Goal: Task Accomplishment & Management: Manage account settings

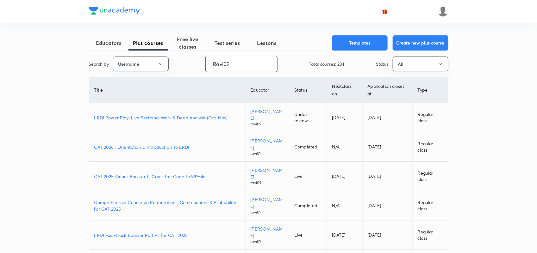
click at [235, 58] on input "Ravi09" at bounding box center [241, 64] width 71 height 16
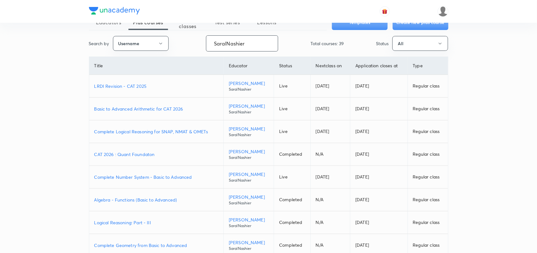
scroll to position [21, 0]
click at [179, 130] on p "Complete Logical Reasoning for SNAP, NMAT & OMETs" at bounding box center [156, 131] width 124 height 7
click at [241, 41] on input "SaralNashier" at bounding box center [241, 43] width 71 height 16
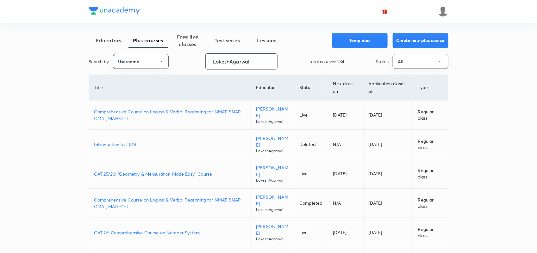
scroll to position [0, 0]
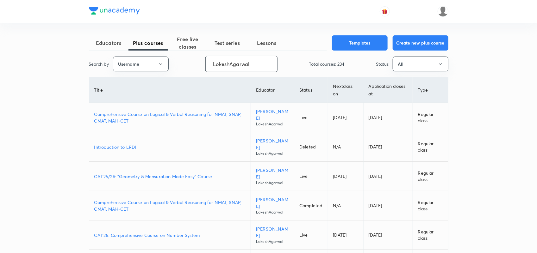
type input "LokeshAgarwal"
click at [200, 116] on p "Comprehensive Course on Logical & Verbal Reasoning for NMAT, SNAP, CMAT, MAH-CET" at bounding box center [170, 117] width 152 height 13
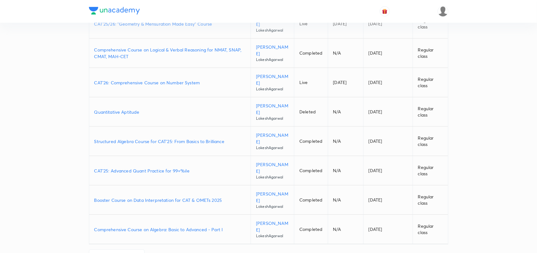
scroll to position [177, 0]
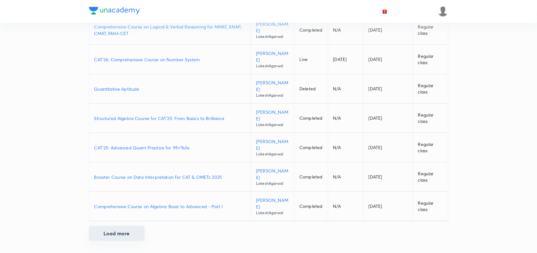
click at [133, 232] on button "Load more" at bounding box center [117, 233] width 56 height 15
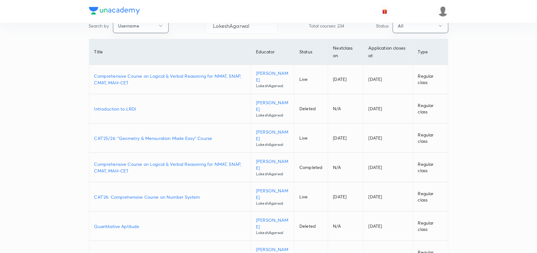
scroll to position [0, 0]
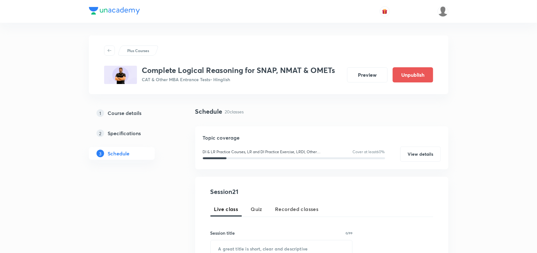
click at [125, 111] on h5 "Course details" at bounding box center [125, 113] width 34 height 8
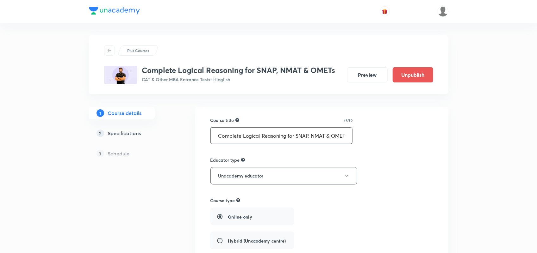
click at [295, 135] on input "Complete Logical Reasoning for SNAP, NMAT & OMETs" at bounding box center [282, 136] width 142 height 16
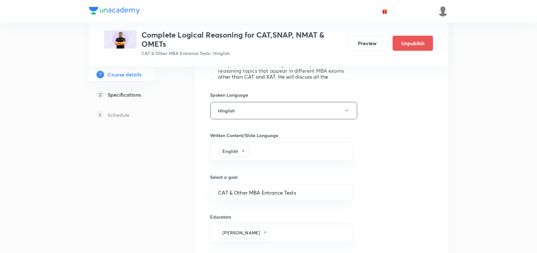
scroll to position [310, 0]
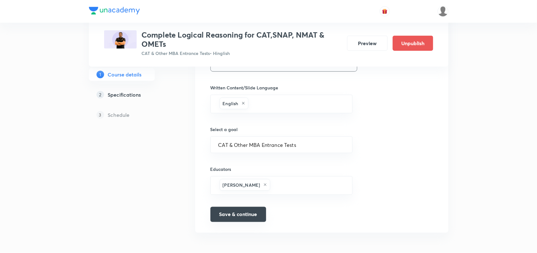
type input "Complete Logical Reasoning for CAT,SNAP, NMAT & OMETs"
click at [238, 220] on button "Save & continue" at bounding box center [238, 214] width 56 height 15
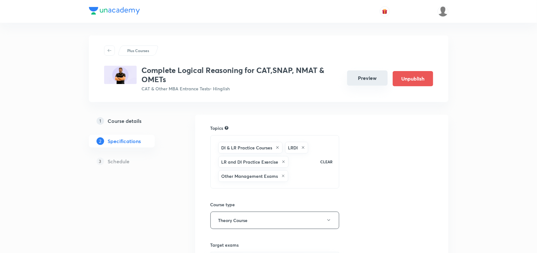
click at [356, 76] on button "Preview" at bounding box center [367, 78] width 40 height 15
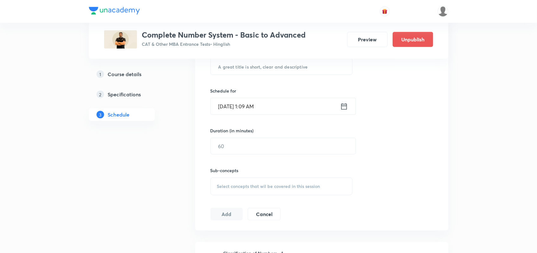
scroll to position [143, 0]
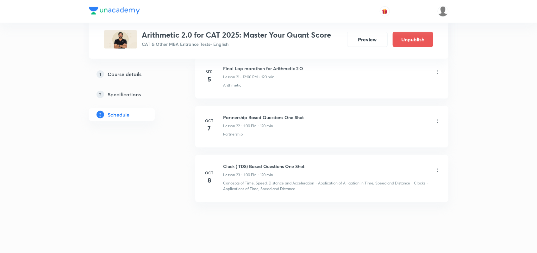
scroll to position [1380, 0]
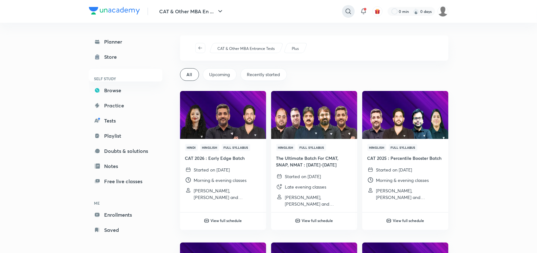
click at [347, 13] on icon at bounding box center [349, 12] width 8 height 8
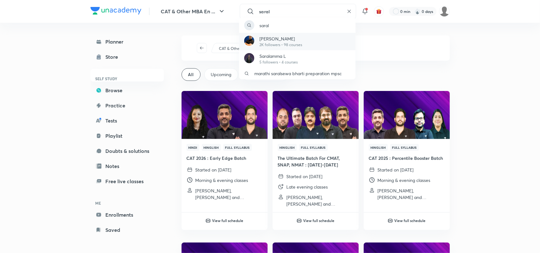
type input "saral"
click at [269, 45] on p "2K followers • 98 courses" at bounding box center [280, 45] width 43 height 6
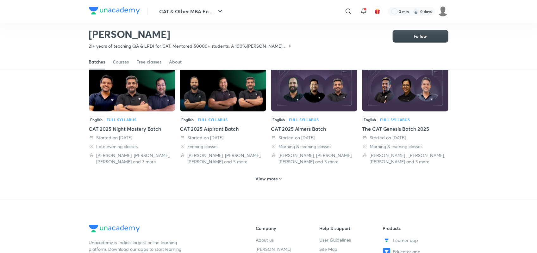
scroll to position [276, 0]
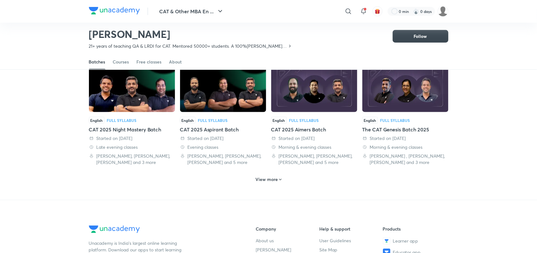
click at [269, 177] on h6 "View more" at bounding box center [266, 180] width 22 height 6
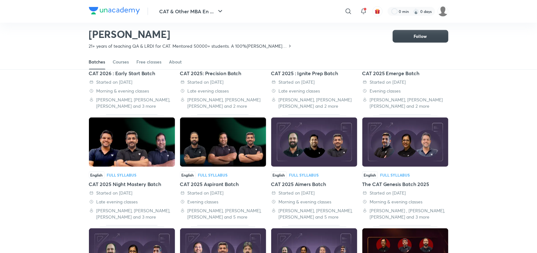
scroll to position [218, 0]
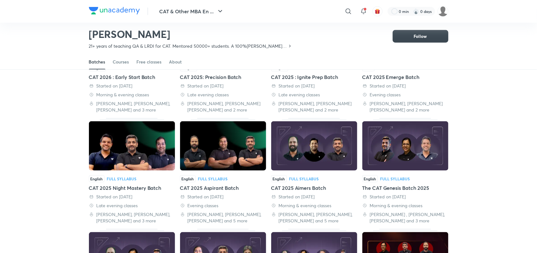
click at [227, 184] on div "CAT 2025 Aspirant Batch" at bounding box center [223, 188] width 86 height 8
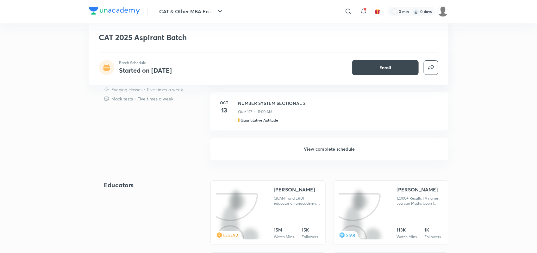
scroll to position [704, 0]
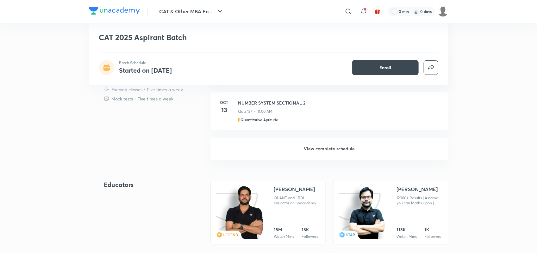
click at [313, 151] on h6 "View complete schedule" at bounding box center [329, 149] width 238 height 22
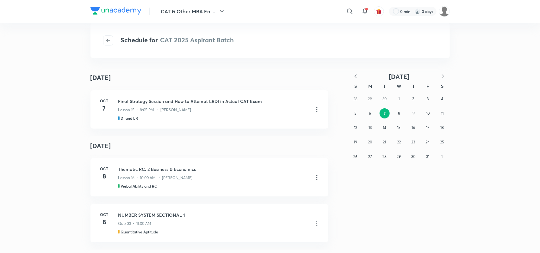
click at [357, 75] on icon "button" at bounding box center [355, 76] width 6 height 6
click at [385, 99] on abbr "2" at bounding box center [384, 98] width 2 height 5
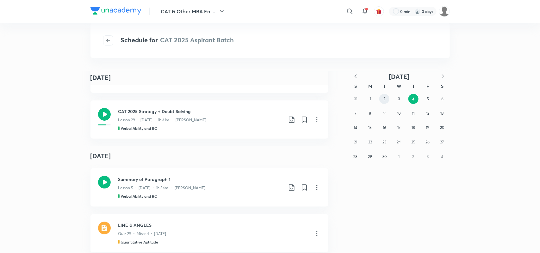
scroll to position [188, 0]
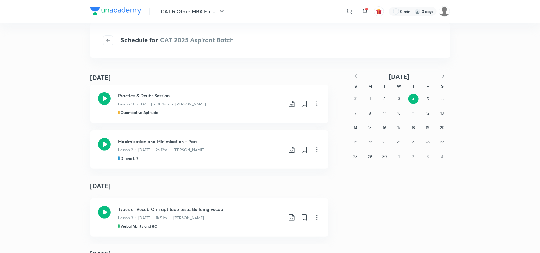
click at [355, 76] on icon "button" at bounding box center [355, 76] width 6 height 6
click at [383, 110] on button "5" at bounding box center [384, 114] width 10 height 10
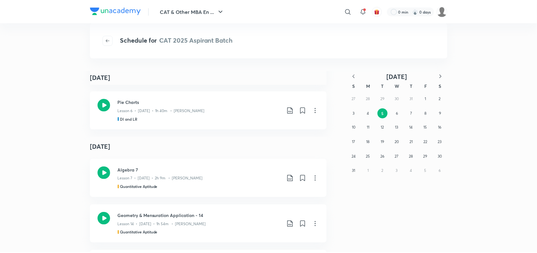
scroll to position [0, 0]
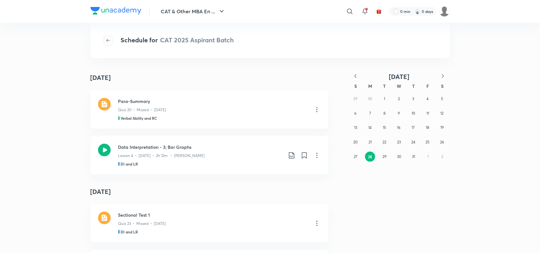
click at [106, 42] on icon "button" at bounding box center [108, 40] width 5 height 5
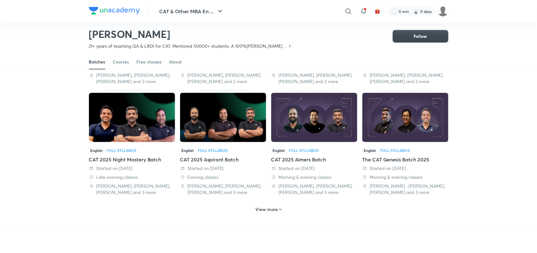
scroll to position [247, 0]
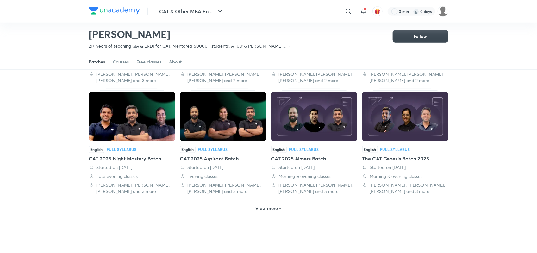
click at [319, 155] on div "CAT 2025 Aimers Batch" at bounding box center [314, 159] width 86 height 8
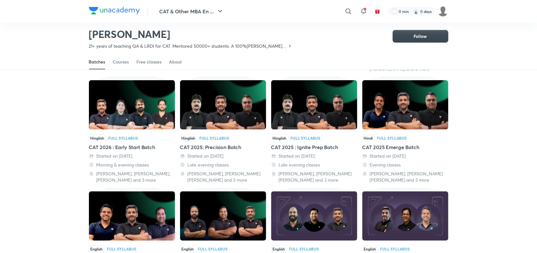
scroll to position [147, 0]
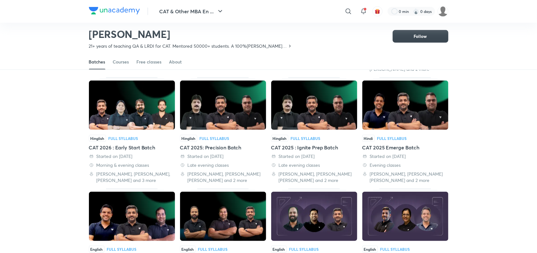
click at [384, 144] on div "CAT 2025 Emerge Batch" at bounding box center [405, 148] width 86 height 8
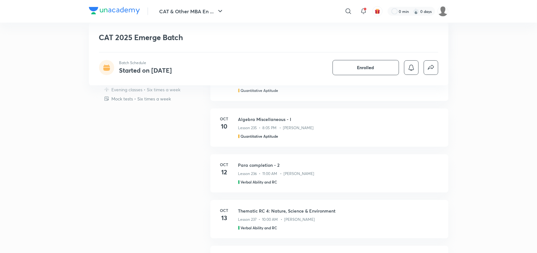
scroll to position [490, 0]
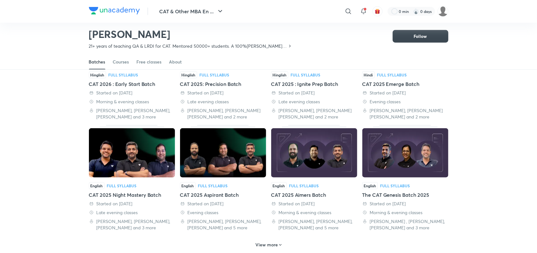
scroll to position [211, 0]
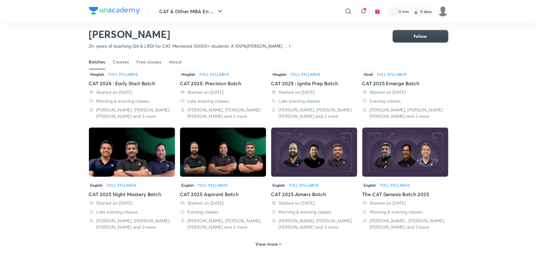
click at [140, 191] on div "CAT 2025 Night Mastery Batch" at bounding box center [132, 195] width 86 height 8
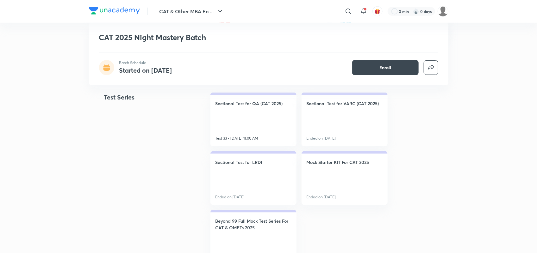
scroll to position [255, 0]
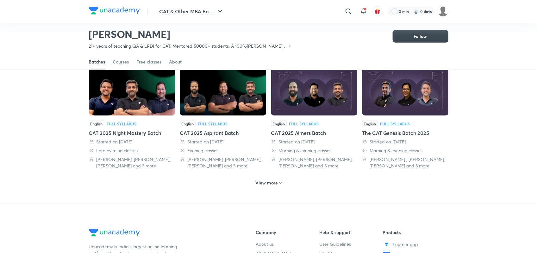
scroll to position [239, 0]
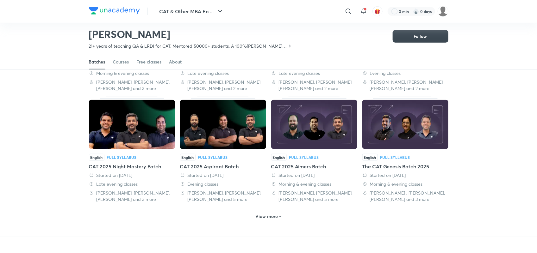
click at [145, 163] on div "CAT 2025 Night Mastery Batch" at bounding box center [132, 167] width 86 height 8
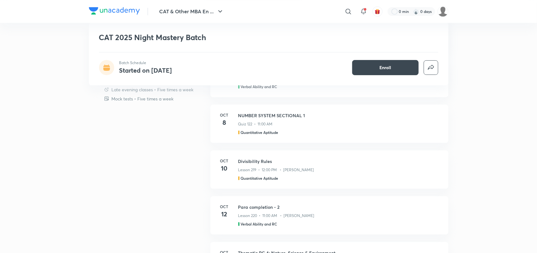
scroll to position [582, 0]
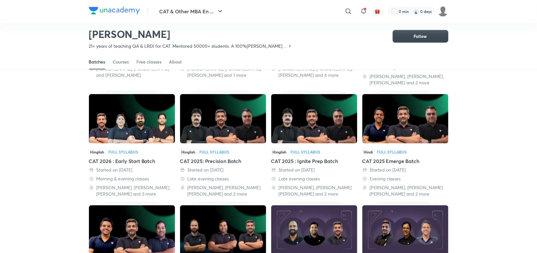
scroll to position [130, 0]
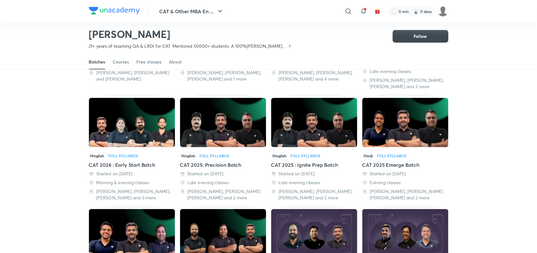
click at [310, 161] on div "CAT 2025 : Ignite Prep Batch" at bounding box center [314, 165] width 86 height 8
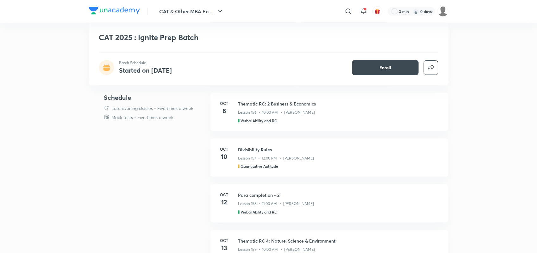
scroll to position [374, 0]
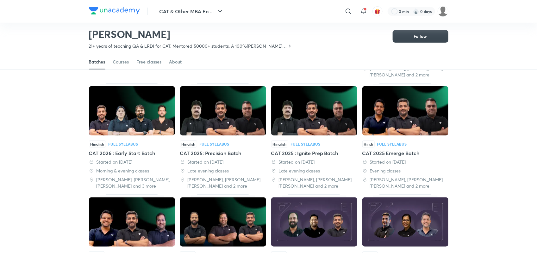
scroll to position [141, 0]
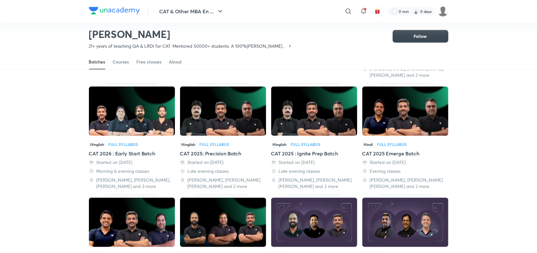
click at [216, 150] on div "CAT 2025: Precision Batch" at bounding box center [223, 154] width 86 height 8
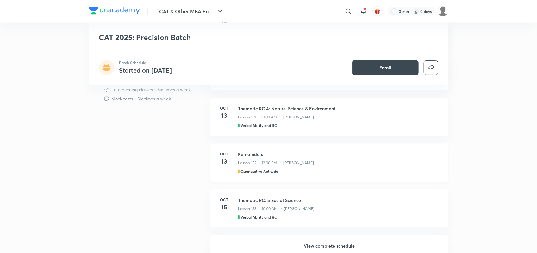
scroll to position [580, 0]
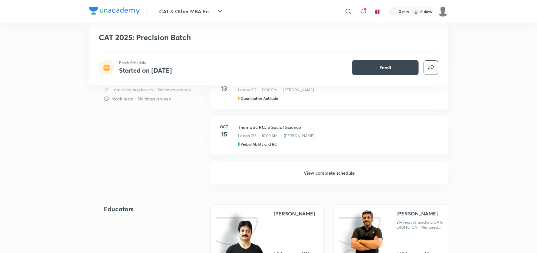
click at [323, 166] on h6 "View complete schedule" at bounding box center [329, 173] width 238 height 22
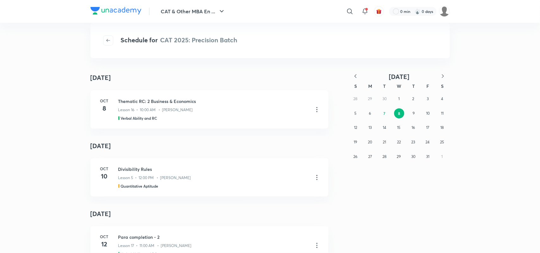
click at [355, 74] on icon "button" at bounding box center [355, 76] width 6 height 6
click at [386, 109] on button "9" at bounding box center [384, 114] width 10 height 10
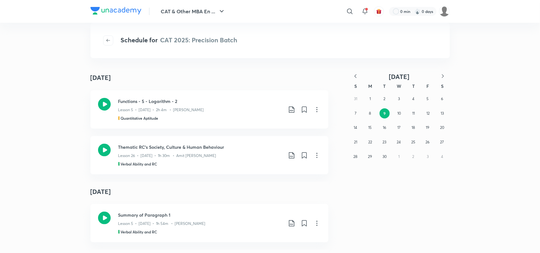
click at [357, 75] on icon "button" at bounding box center [355, 76] width 6 height 6
click at [388, 113] on button "5" at bounding box center [384, 114] width 10 height 10
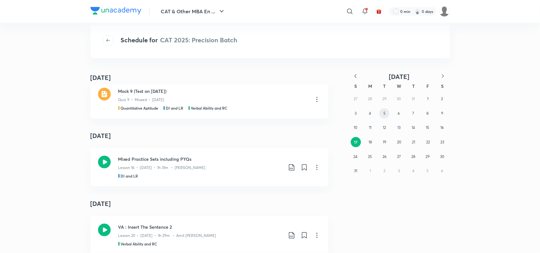
scroll to position [774, 0]
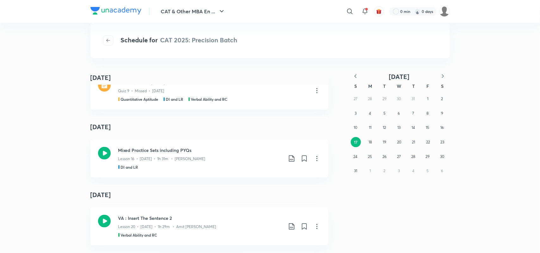
click at [441, 74] on icon "button" at bounding box center [443, 76] width 6 height 6
click at [387, 101] on button "2" at bounding box center [384, 99] width 10 height 10
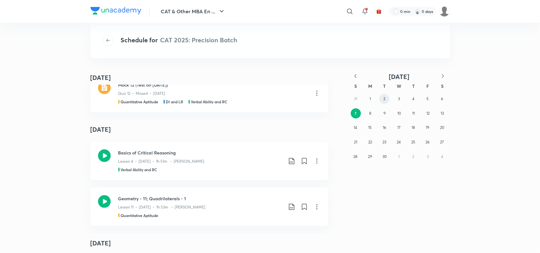
scroll to position [472, 0]
click at [443, 79] on icon "button" at bounding box center [443, 76] width 6 height 6
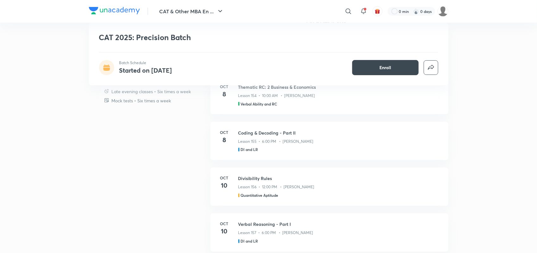
scroll to position [391, 0]
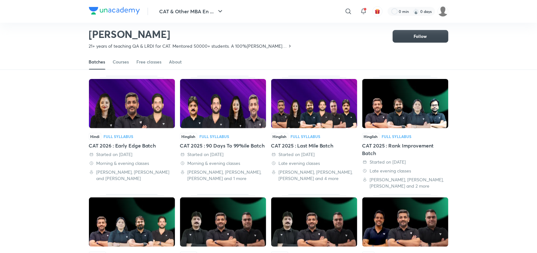
scroll to position [30, 0]
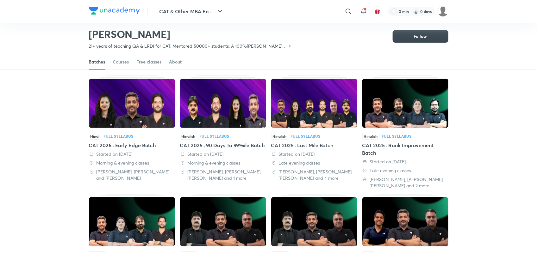
click at [405, 142] on div "CAT 2025 : Rank Improvement Batch" at bounding box center [405, 149] width 86 height 15
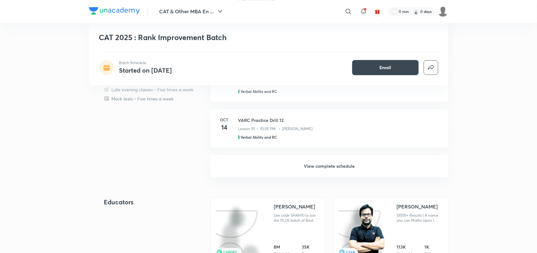
scroll to position [587, 0]
click at [340, 163] on h6 "View complete schedule" at bounding box center [329, 166] width 238 height 22
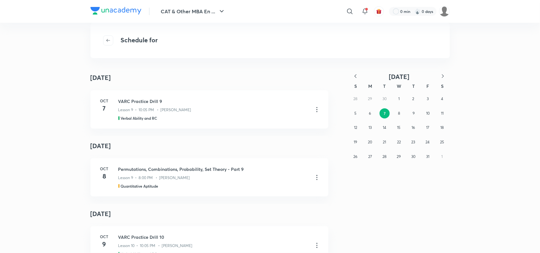
click at [354, 75] on icon "button" at bounding box center [355, 76] width 6 height 6
click at [384, 128] on abbr "16" at bounding box center [384, 127] width 3 height 5
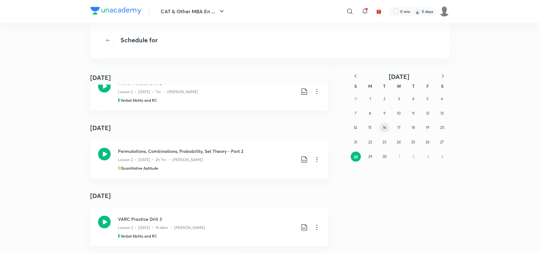
scroll to position [1275, 0]
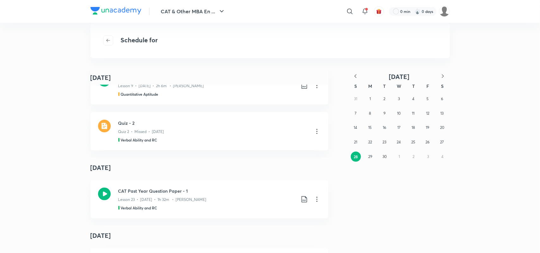
click at [356, 76] on icon "button" at bounding box center [355, 76] width 6 height 6
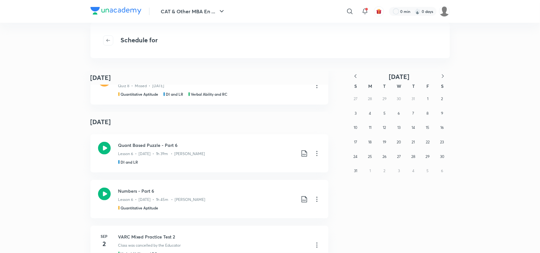
scroll to position [2118, 0]
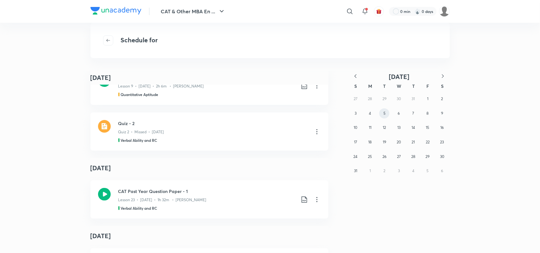
click at [385, 111] on abbr "5" at bounding box center [384, 113] width 2 height 5
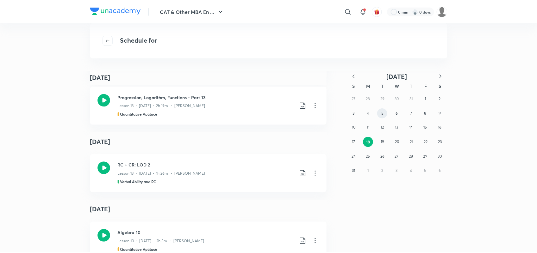
scroll to position [1373, 0]
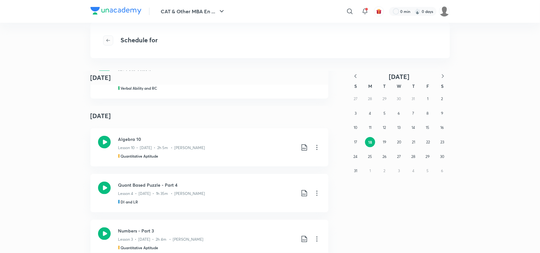
click at [107, 41] on icon "button" at bounding box center [108, 40] width 5 height 5
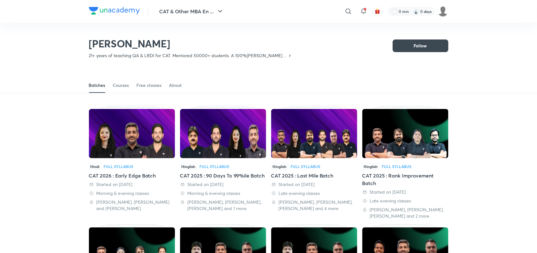
scroll to position [28, 0]
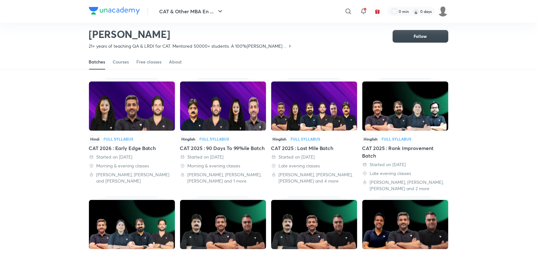
click at [310, 146] on div "CAT 2025 : Last Mile Batch" at bounding box center [314, 149] width 86 height 8
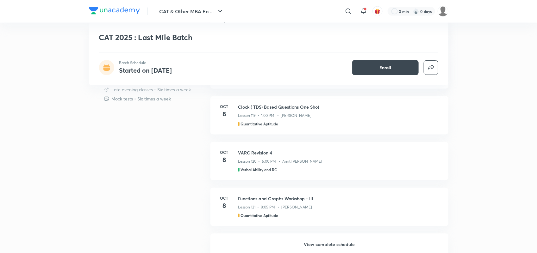
scroll to position [507, 0]
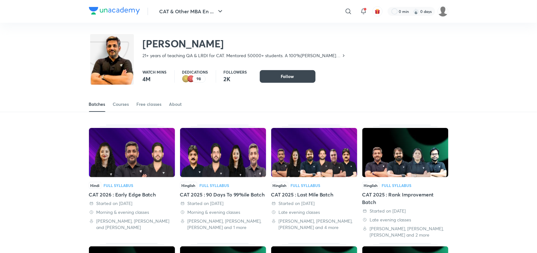
click at [218, 196] on div "CAT 2025 : 90 Days To 99%ile Batch" at bounding box center [223, 195] width 86 height 8
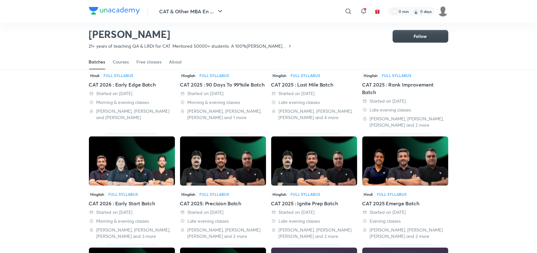
scroll to position [92, 0]
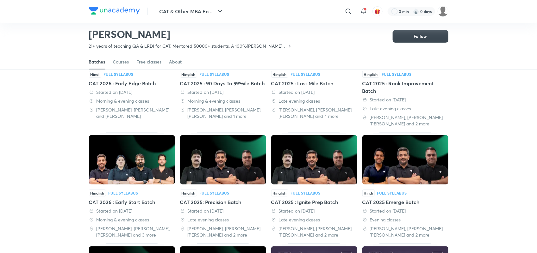
click at [140, 199] on div "CAT 2026 : Early Start Batch" at bounding box center [132, 203] width 86 height 8
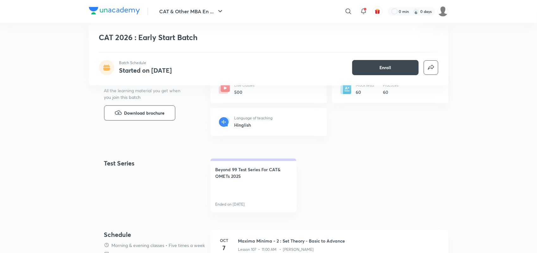
scroll to position [236, 0]
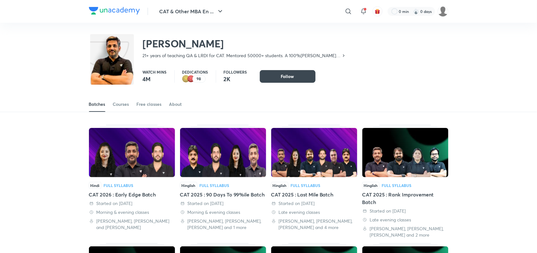
click at [133, 198] on div "CAT 2026 : Early Edge Batch" at bounding box center [132, 195] width 86 height 8
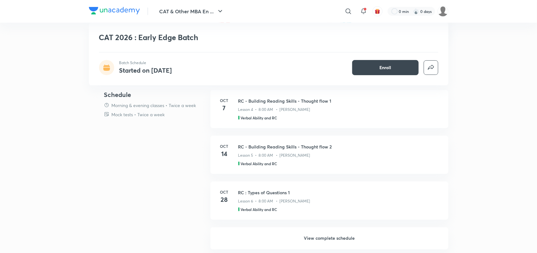
scroll to position [305, 0]
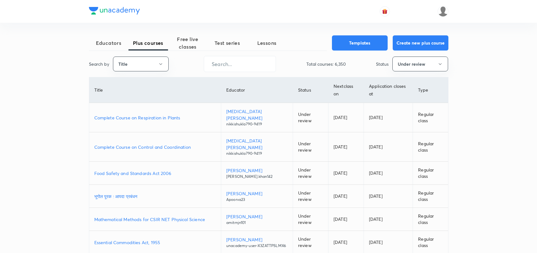
click at [153, 65] on button "Title" at bounding box center [141, 64] width 56 height 15
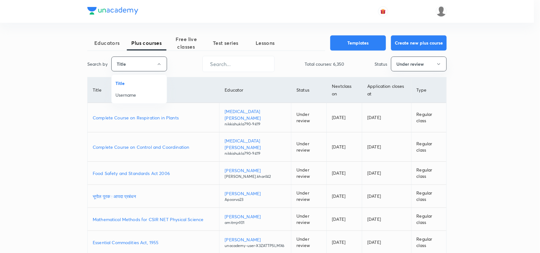
click at [130, 94] on span "Username" at bounding box center [138, 95] width 47 height 7
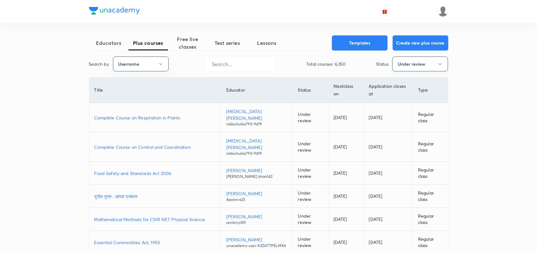
click at [413, 66] on button "Under review" at bounding box center [420, 64] width 56 height 15
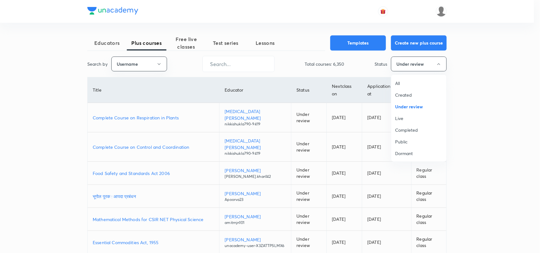
click at [399, 80] on span "All" at bounding box center [418, 83] width 47 height 7
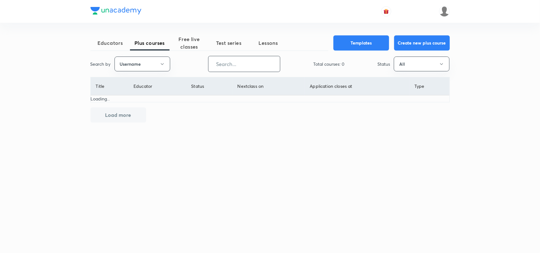
click at [241, 65] on input "text" at bounding box center [243, 64] width 71 height 16
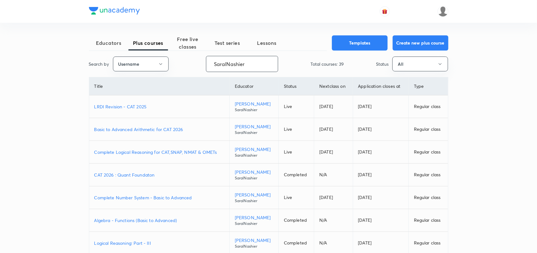
click at [136, 104] on p "LRDI Revision - CAT 2025" at bounding box center [159, 106] width 130 height 7
click at [180, 130] on p "Basic to Advanced Arithmetic for CAT 2026" at bounding box center [159, 129] width 130 height 7
click at [226, 66] on input "SaralNashier" at bounding box center [241, 64] width 71 height 16
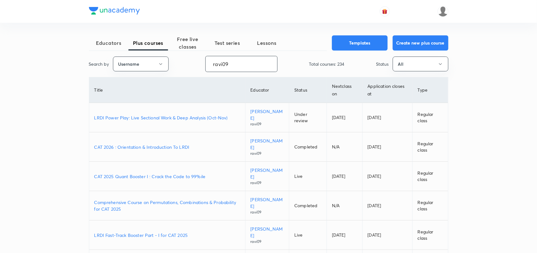
click at [222, 202] on p "Comprehensive Course on Permutations, Combinations & Probability for CAT 2025" at bounding box center [167, 205] width 146 height 13
click at [219, 61] on input "ravi09" at bounding box center [241, 64] width 71 height 16
paste input "unacademy-user-iv7r5wg0m4gu"
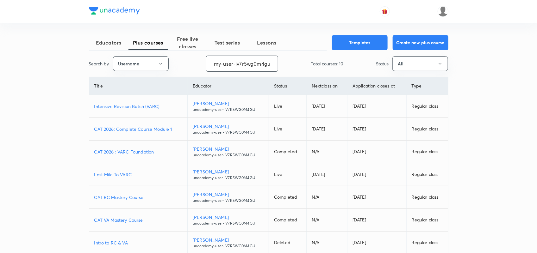
scroll to position [1, 0]
click at [124, 175] on p "Last Mile To VARC" at bounding box center [138, 174] width 88 height 7
click at [146, 107] on p "Intensive Revision Batch (VARC)" at bounding box center [138, 106] width 88 height 7
click at [224, 64] on input "unacademy-user-iv7r5wg0m4gu" at bounding box center [241, 63] width 71 height 16
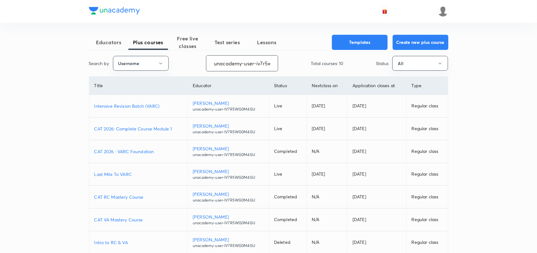
click at [224, 64] on input "unacademy-user-iv7r5wg0m4gu" at bounding box center [241, 63] width 71 height 16
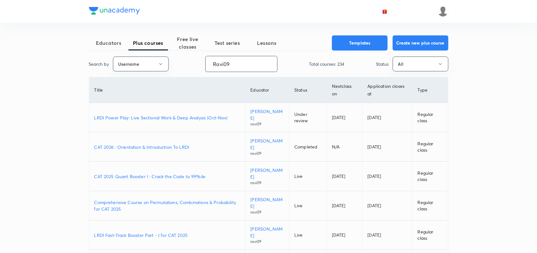
type input "Ravi09"
drag, startPoint x: 91, startPoint y: 116, endPoint x: 232, endPoint y: 123, distance: 141.2
click at [232, 123] on td "LRDI Power Play: Live Sectional Work & Deep Analysis (Oct-Nov)" at bounding box center [167, 117] width 156 height 29
copy p "LRDI Power Play: Live Sectional Work & Deep Analysis (Oct-Nov)"
click at [176, 120] on p "LRDI Power Play: Live Sectional Work & Deep Analysis (Oct-Nov)" at bounding box center [167, 118] width 146 height 7
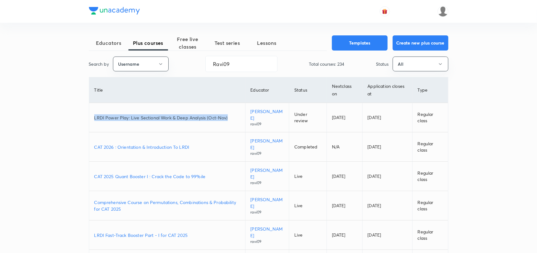
scroll to position [0, 0]
click at [152, 236] on p "LRDI Fast-Track Booster Part - I for CAT 2025" at bounding box center [167, 235] width 146 height 7
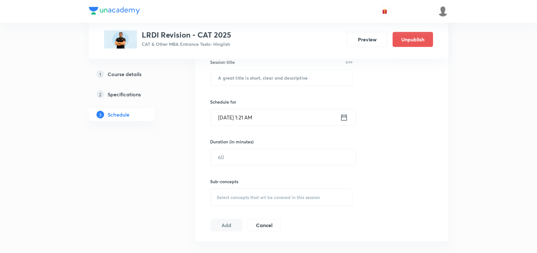
scroll to position [145, 0]
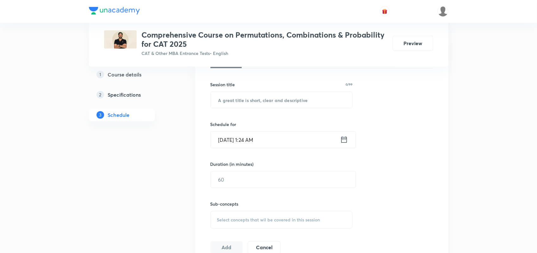
scroll to position [157, 0]
click at [268, 102] on input "text" at bounding box center [282, 100] width 142 height 16
paste input "Permutation and Combination Based Concept Episode I"
type input "Permutation and Combination Based Concept Episode I"
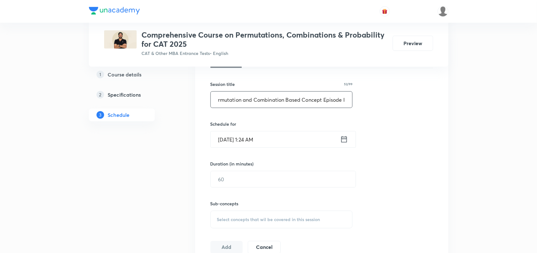
click at [345, 138] on icon at bounding box center [344, 139] width 8 height 9
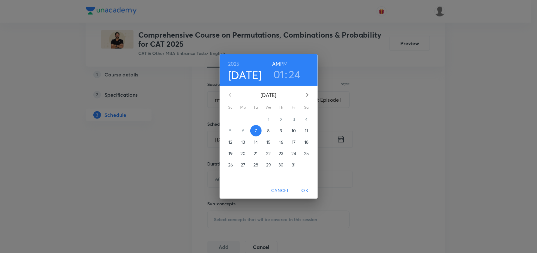
scroll to position [0, 0]
click at [280, 131] on span "9" at bounding box center [282, 131] width 11 height 6
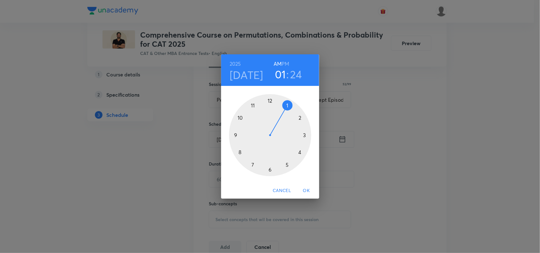
click at [296, 75] on h3 "24" at bounding box center [296, 74] width 12 height 13
drag, startPoint x: 290, startPoint y: 163, endPoint x: 290, endPoint y: 130, distance: 32.9
click at [290, 130] on div at bounding box center [270, 135] width 82 height 82
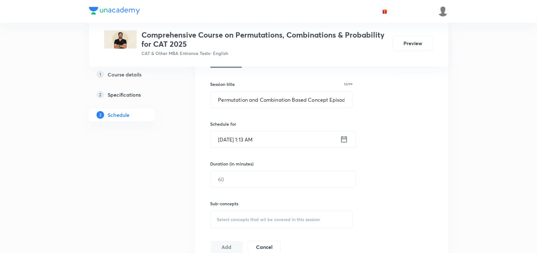
click at [345, 140] on icon at bounding box center [344, 139] width 8 height 9
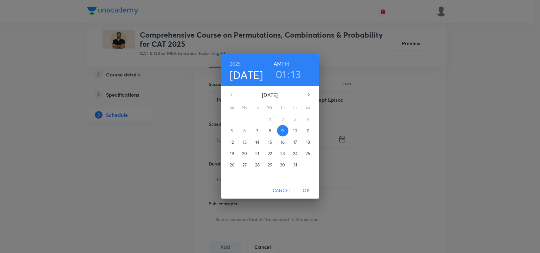
click at [284, 63] on h6 "PM" at bounding box center [286, 63] width 8 height 9
click at [293, 77] on h3 "13" at bounding box center [296, 74] width 10 height 13
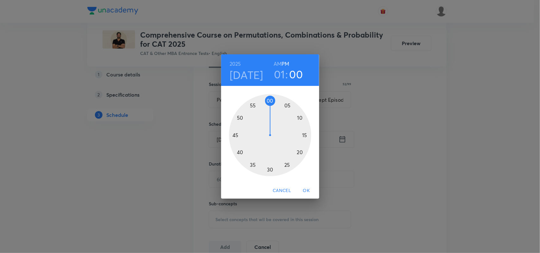
drag, startPoint x: 306, startPoint y: 128, endPoint x: 271, endPoint y: 115, distance: 37.0
click at [271, 115] on div at bounding box center [270, 135] width 82 height 82
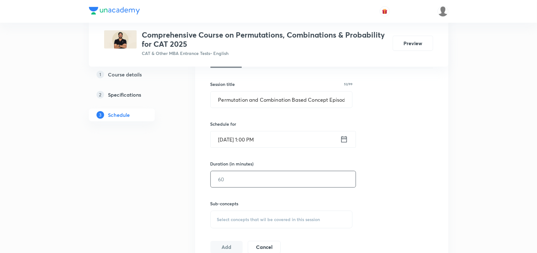
click at [261, 178] on input "text" at bounding box center [283, 179] width 145 height 16
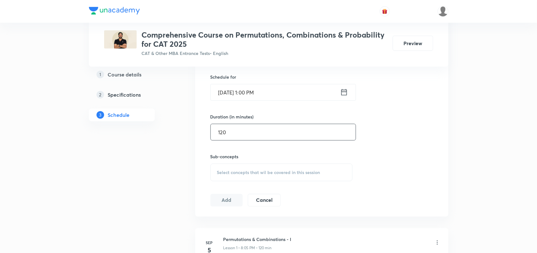
scroll to position [207, 0]
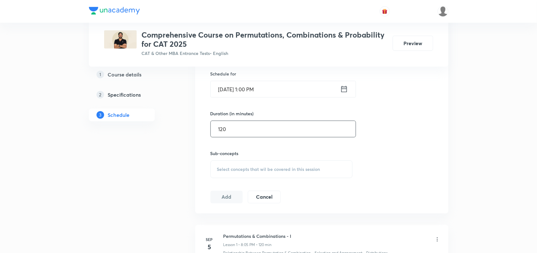
type input "120"
click at [252, 171] on span "Select concepts that wil be covered in this session" at bounding box center [268, 169] width 103 height 5
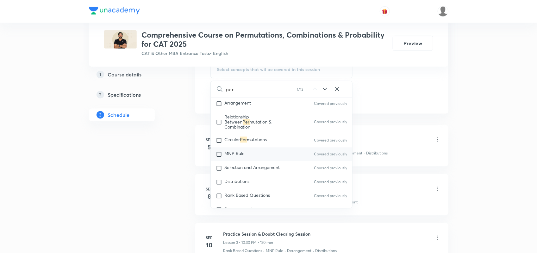
scroll to position [2727, 0]
type input "per"
click at [249, 131] on span "mutation & Combination" at bounding box center [248, 125] width 47 height 11
checkbox input "true"
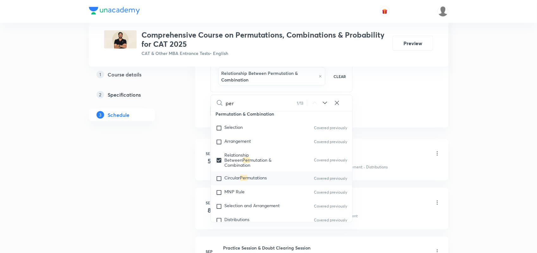
scroll to position [2703, 0]
click at [237, 131] on span "Selection" at bounding box center [234, 128] width 18 height 6
checkbox input "true"
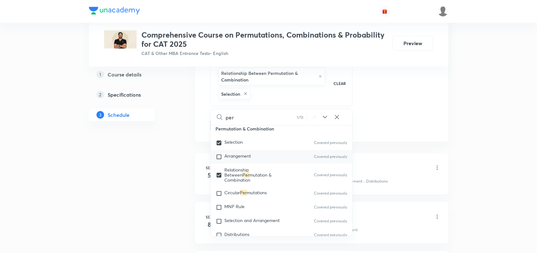
click at [240, 159] on span "Arrangement" at bounding box center [238, 156] width 27 height 6
checkbox input "true"
click at [419, 95] on div "Session 10 Live class Quiz Recorded classes Session title 52/99 Permutation and…" at bounding box center [321, 10] width 223 height 244
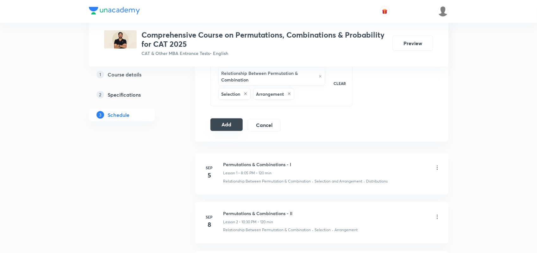
click at [230, 121] on button "Add" at bounding box center [226, 125] width 33 height 13
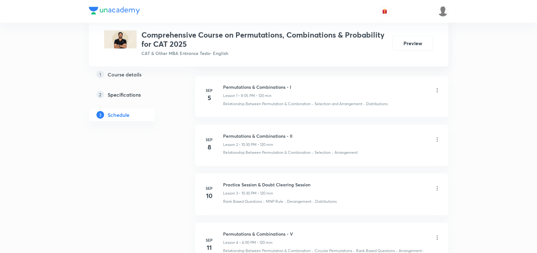
scroll to position [366, 0]
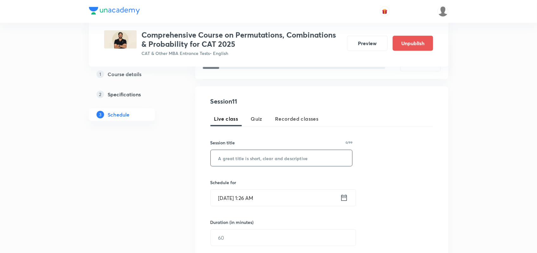
scroll to position [99, 0]
click at [247, 163] on input "text" at bounding box center [282, 158] width 142 height 16
paste input "Permutation and Combination Based Concept Episode II"
type input "Permutation and Combination Based Concept Episode II"
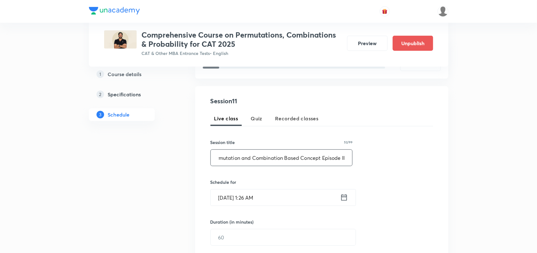
click at [342, 197] on icon at bounding box center [344, 197] width 8 height 9
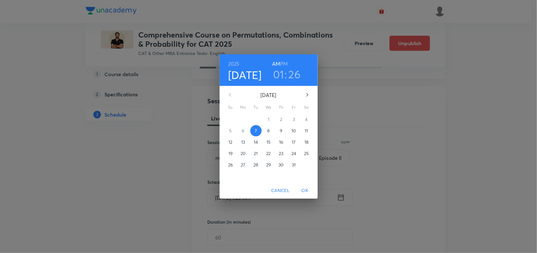
scroll to position [0, 0]
click at [293, 131] on p "10" at bounding box center [295, 131] width 4 height 6
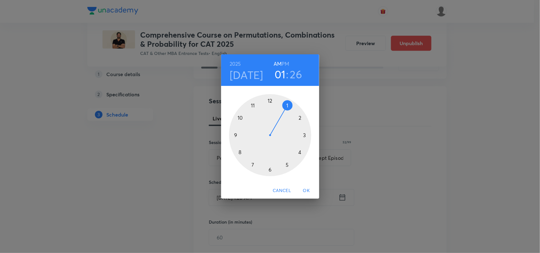
click at [284, 64] on h6 "PM" at bounding box center [286, 63] width 8 height 9
click at [288, 105] on div at bounding box center [270, 135] width 82 height 82
drag, startPoint x: 285, startPoint y: 166, endPoint x: 271, endPoint y: 109, distance: 58.7
click at [271, 109] on div at bounding box center [270, 135] width 82 height 82
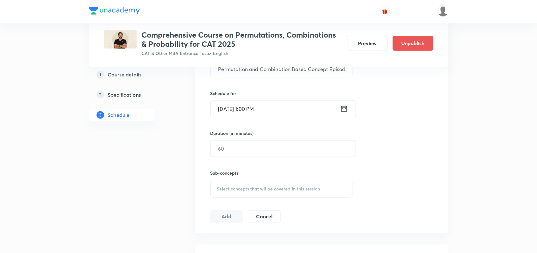
scroll to position [188, 0]
click at [247, 155] on input "text" at bounding box center [283, 148] width 145 height 16
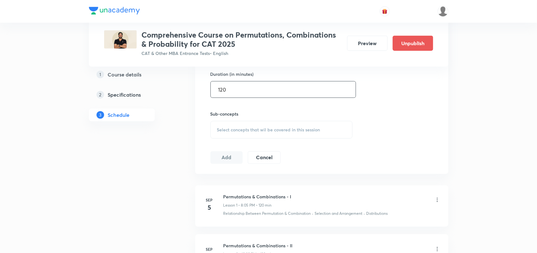
scroll to position [249, 0]
type input "120"
click at [247, 130] on span "Select concepts that wil be covered in this session" at bounding box center [268, 128] width 103 height 5
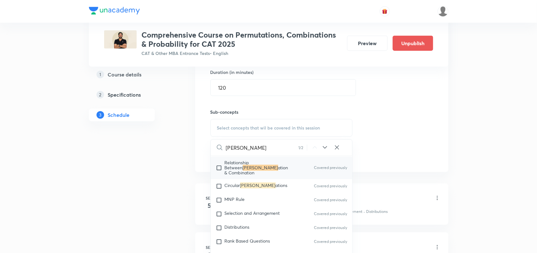
scroll to position [2741, 0]
type input "[PERSON_NAME]"
click at [250, 176] on span "ation & Combination" at bounding box center [257, 170] width 64 height 11
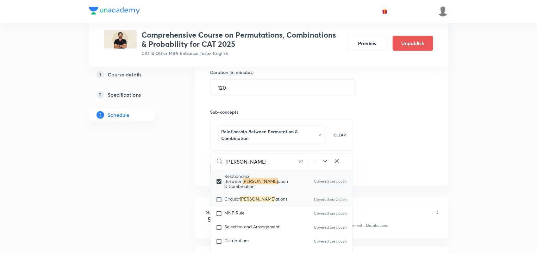
click at [253, 202] on mark "[PERSON_NAME]" at bounding box center [257, 199] width 35 height 6
checkbox input "true"
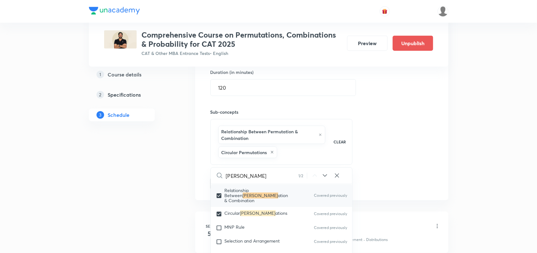
click at [391, 176] on div "Session 11 Live class Quiz Recorded classes Session title 52/99 Permutation and…" at bounding box center [321, 69] width 223 height 244
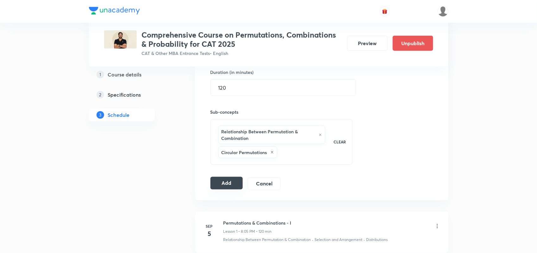
click at [229, 183] on button "Add" at bounding box center [226, 183] width 33 height 13
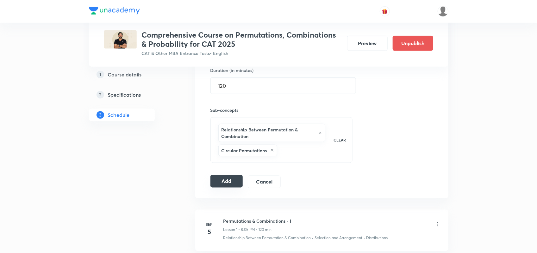
click at [229, 183] on button "Add" at bounding box center [226, 181] width 33 height 13
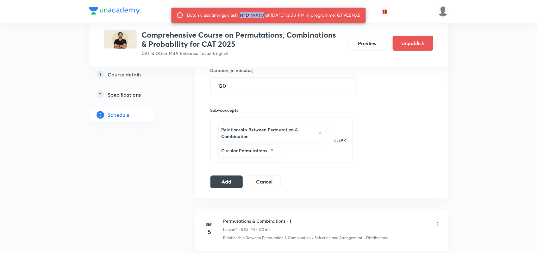
drag, startPoint x: 236, startPoint y: 15, endPoint x: 259, endPoint y: 16, distance: 23.8
click at [259, 16] on div "Batch class timings clash. N4D1WXTU at 10 Oct 2025 12:00 PM in programme: GTVEB…" at bounding box center [274, 14] width 174 height 11
copy div "N4D1WXTU"
drag, startPoint x: 344, startPoint y: 16, endPoint x: 371, endPoint y: 16, distance: 27.2
click at [366, 16] on div "Batch class timings clash. N4D1WXTU at 10 Oct 2025 12:00 PM in programme: GTVEB…" at bounding box center [268, 15] width 195 height 15
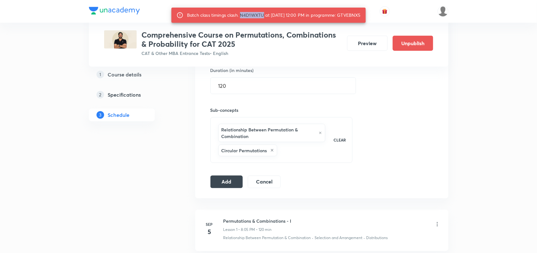
copy div "GTVEBNX5"
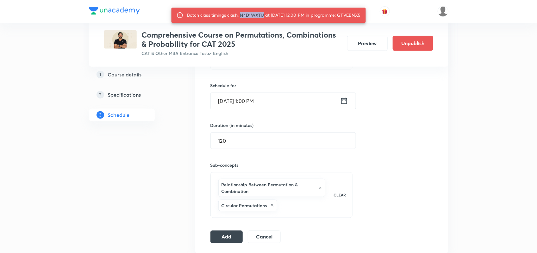
scroll to position [193, 0]
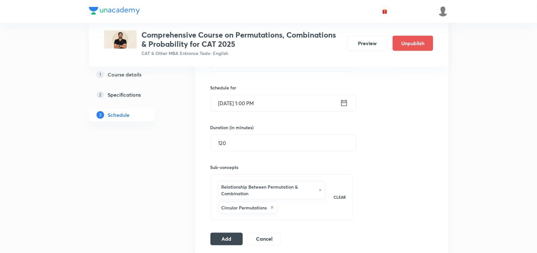
click at [338, 105] on input "Oct 10, 2025, 1:00 PM" at bounding box center [275, 103] width 129 height 16
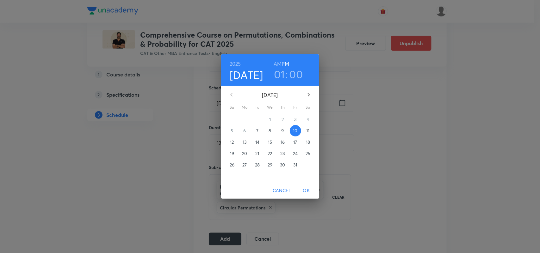
click at [296, 79] on h3 "00" at bounding box center [296, 74] width 14 height 13
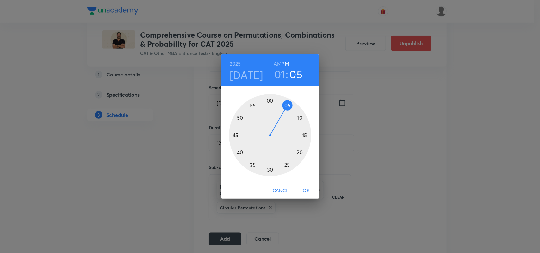
drag, startPoint x: 268, startPoint y: 102, endPoint x: 288, endPoint y: 107, distance: 20.9
click at [288, 107] on div at bounding box center [270, 135] width 82 height 82
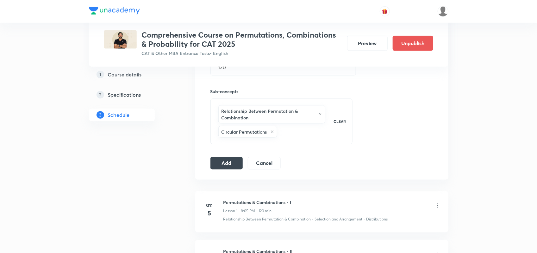
scroll to position [270, 0]
click at [229, 160] on button "Add" at bounding box center [226, 162] width 33 height 13
click at [229, 160] on button "Add" at bounding box center [226, 163] width 33 height 13
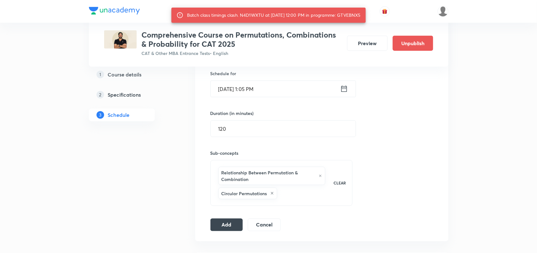
scroll to position [207, 0]
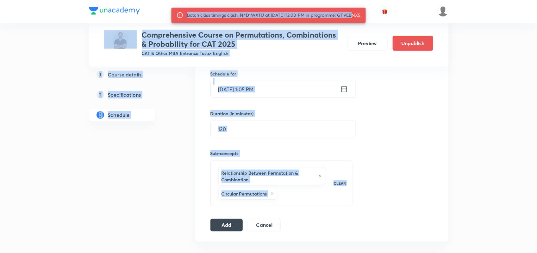
drag, startPoint x: 345, startPoint y: 15, endPoint x: 374, endPoint y: 18, distance: 29.2
click at [383, 115] on div "Session 11 Live class Quiz Recorded classes Session title 52/99 Permutation and…" at bounding box center [321, 110] width 223 height 244
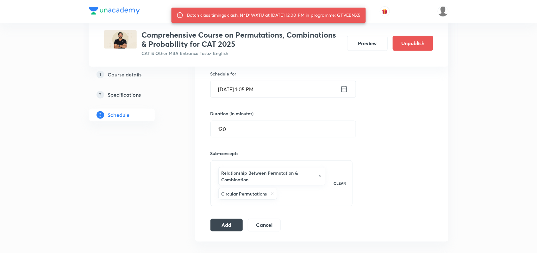
drag, startPoint x: 343, startPoint y: 15, endPoint x: 366, endPoint y: 16, distance: 23.2
click at [361, 16] on div "Batch class timings clash. N4D1WXTU at 10 Oct 2025 12:00 PM in programme: GTVEB…" at bounding box center [274, 14] width 174 height 11
copy div "GTVEBNX5"
click at [345, 90] on icon at bounding box center [344, 89] width 8 height 9
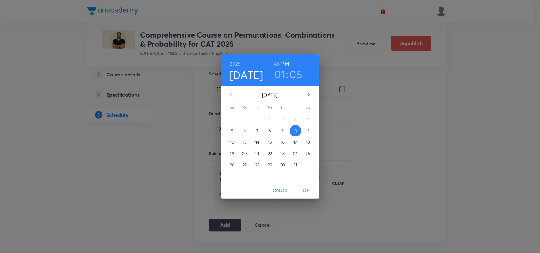
click at [282, 74] on h3 "01" at bounding box center [279, 74] width 11 height 13
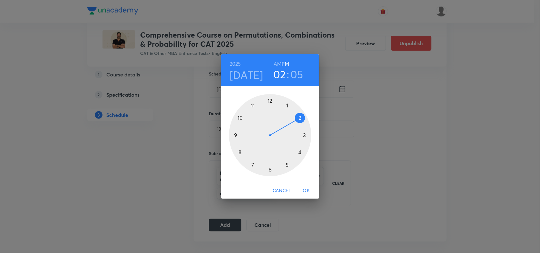
drag, startPoint x: 285, startPoint y: 105, endPoint x: 300, endPoint y: 119, distance: 19.7
click at [300, 119] on div at bounding box center [270, 135] width 82 height 82
click at [311, 186] on button "OK" at bounding box center [306, 191] width 20 height 12
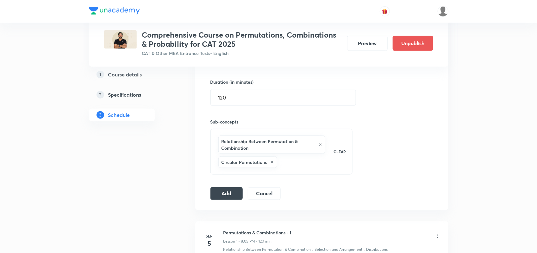
scroll to position [239, 0]
click at [225, 190] on button "Add" at bounding box center [226, 192] width 33 height 13
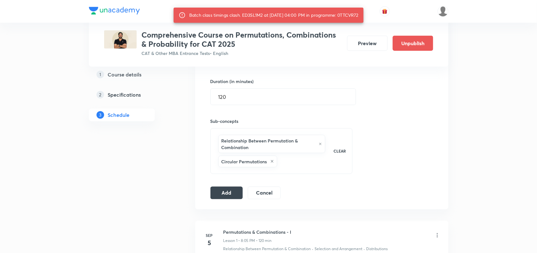
drag, startPoint x: 343, startPoint y: 14, endPoint x: 369, endPoint y: 16, distance: 25.7
click at [363, 16] on div "Batch class timings clash. ED3SL1M2 at 10 Oct 2025 04:00 PM in programme: 0TTCV…" at bounding box center [268, 15] width 190 height 15
copy div "0TTCVR72"
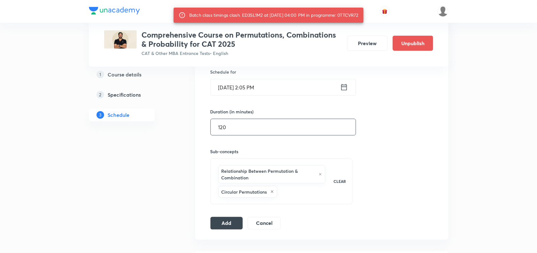
scroll to position [206, 0]
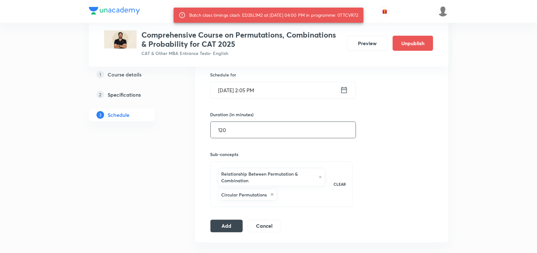
click at [256, 128] on input "120" at bounding box center [283, 130] width 145 height 16
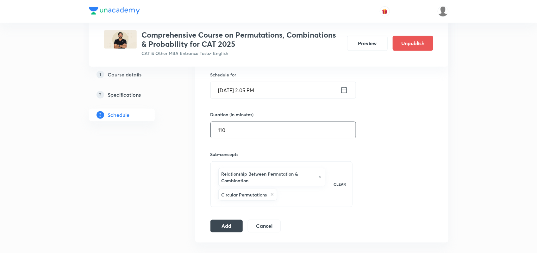
scroll to position [234, 0]
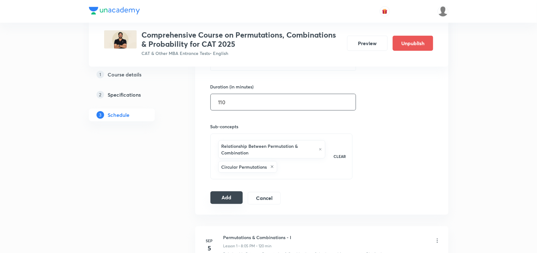
type input "110"
click at [215, 198] on button "Add" at bounding box center [226, 198] width 33 height 13
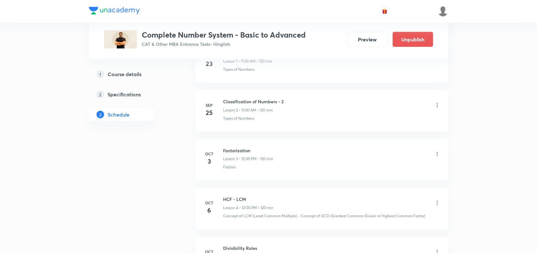
scroll to position [383, 0]
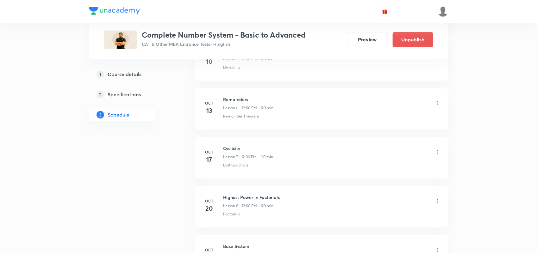
scroll to position [715, 0]
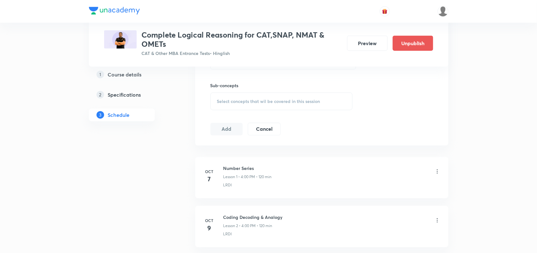
scroll to position [261, 0]
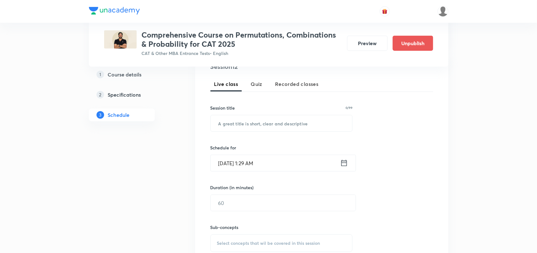
scroll to position [138, 0]
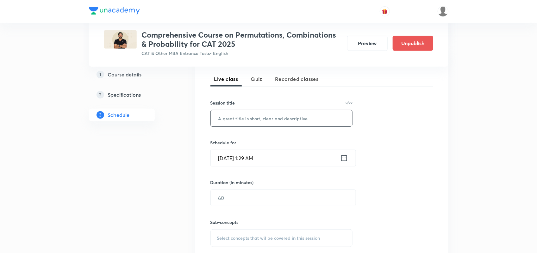
click at [242, 114] on input "text" at bounding box center [282, 118] width 142 height 16
click at [262, 121] on input "text" at bounding box center [282, 118] width 142 height 16
paste input "Permutation and Combination Based Concept Episode III"
type input "Permutation and Combination Based Concept Episode III"
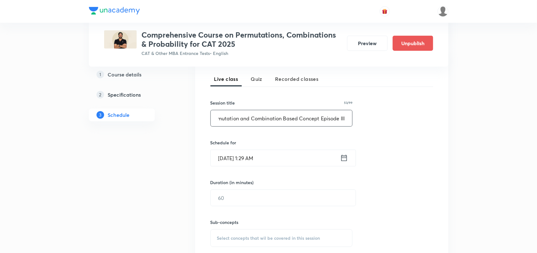
click at [345, 158] on icon at bounding box center [344, 158] width 6 height 6
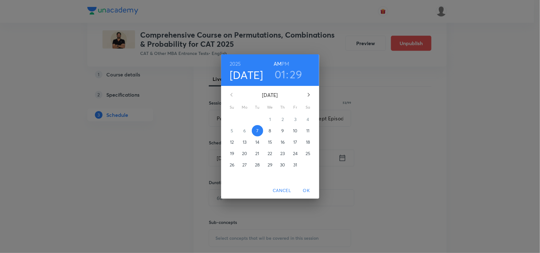
click at [245, 144] on p "13" at bounding box center [245, 142] width 4 height 6
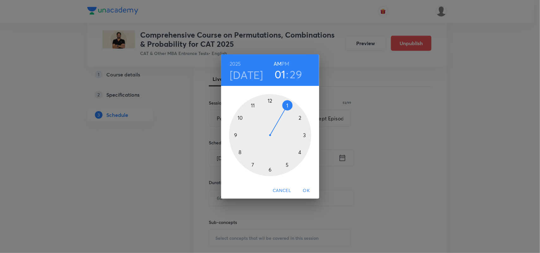
click at [286, 61] on h6 "PM" at bounding box center [286, 63] width 8 height 9
click at [287, 107] on div at bounding box center [270, 135] width 82 height 82
drag, startPoint x: 274, startPoint y: 169, endPoint x: 270, endPoint y: 112, distance: 56.4
click at [270, 112] on div at bounding box center [270, 135] width 82 height 82
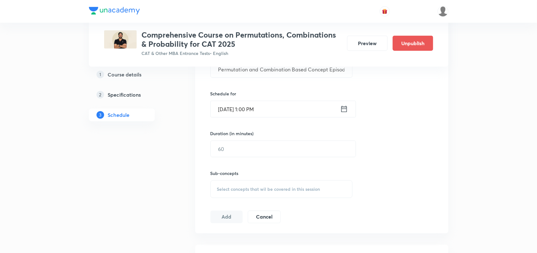
scroll to position [188, 0]
click at [239, 143] on input "text" at bounding box center [283, 148] width 145 height 16
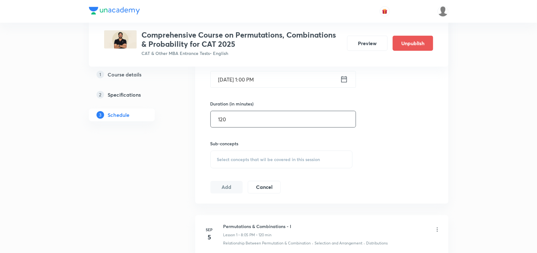
scroll to position [217, 0]
type input "120"
click at [239, 157] on span "Select concepts that wil be covered in this session" at bounding box center [268, 159] width 103 height 5
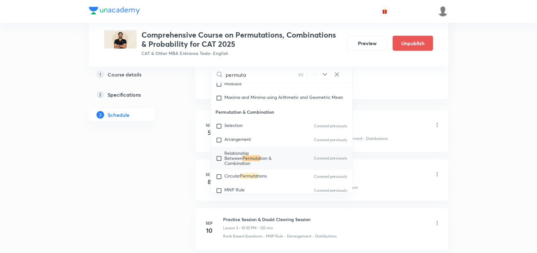
scroll to position [323, 0]
type input "permuta"
click at [238, 160] on span "Relationship Between" at bounding box center [237, 154] width 25 height 11
checkbox input "true"
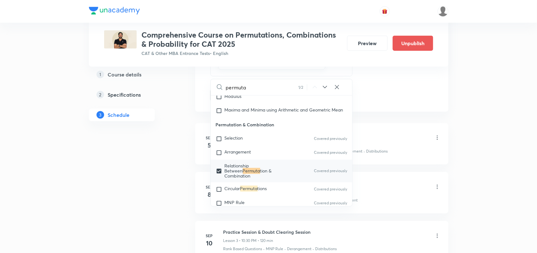
click at [479, 112] on div "Plus Courses Comprehensive Course on Permutations, Combinations & Probability f…" at bounding box center [268, 202] width 537 height 1050
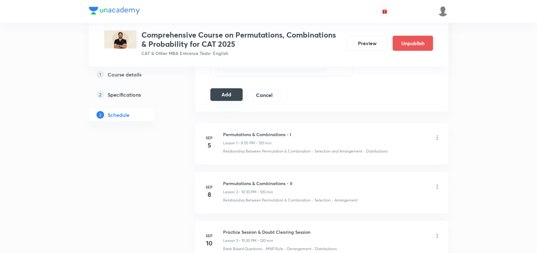
click at [224, 96] on button "Add" at bounding box center [226, 95] width 33 height 13
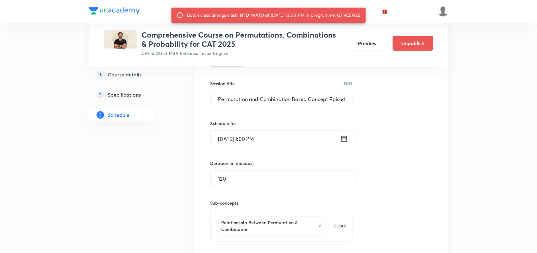
scroll to position [157, 0]
click at [342, 139] on icon at bounding box center [344, 139] width 8 height 9
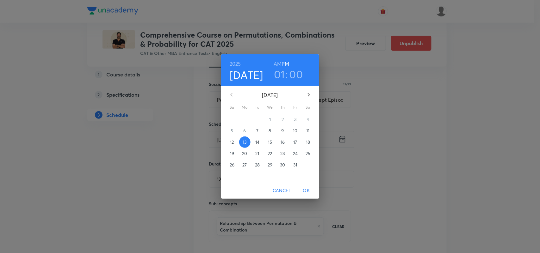
click at [282, 74] on h3 "01" at bounding box center [279, 74] width 11 height 13
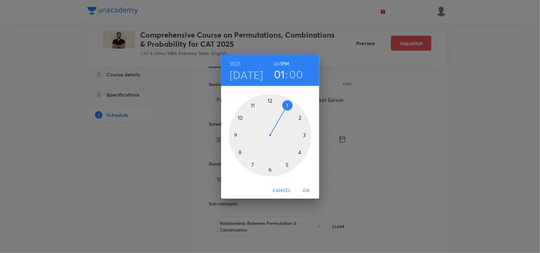
click at [294, 74] on h3 "00" at bounding box center [296, 74] width 14 height 13
drag, startPoint x: 270, startPoint y: 101, endPoint x: 288, endPoint y: 108, distance: 19.5
click at [288, 108] on div at bounding box center [270, 135] width 82 height 82
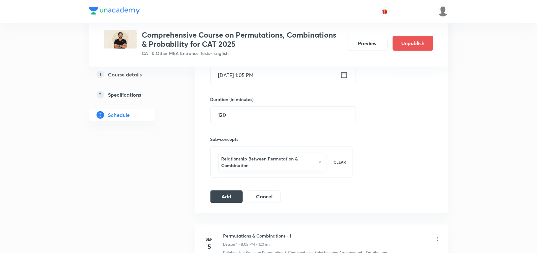
scroll to position [239, 0]
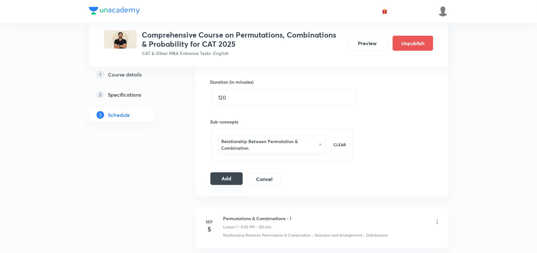
click at [223, 182] on button "Add" at bounding box center [226, 179] width 33 height 13
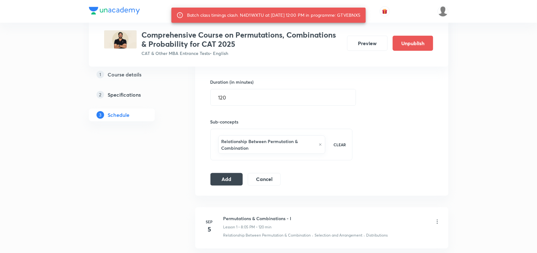
click at [407, 154] on div "Session 12 Live class Quiz Recorded classes Session title 53/99 Permutation and…" at bounding box center [321, 71] width 223 height 230
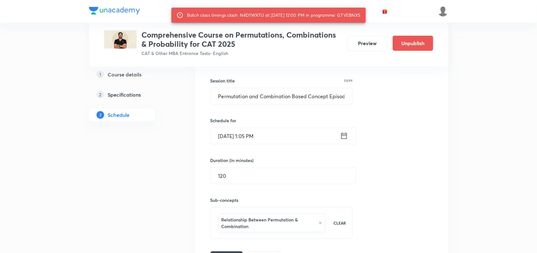
scroll to position [160, 0]
click at [345, 138] on icon at bounding box center [344, 136] width 8 height 9
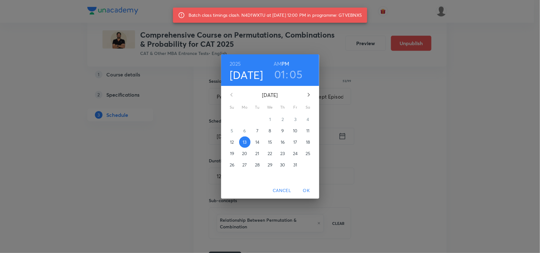
click at [279, 79] on h3 "01" at bounding box center [279, 74] width 11 height 13
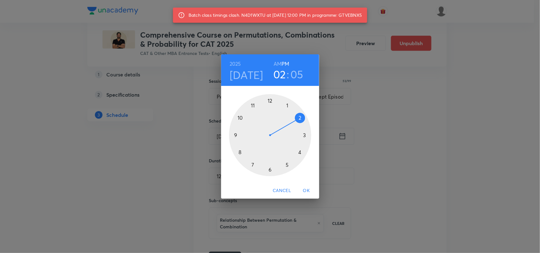
drag, startPoint x: 285, startPoint y: 105, endPoint x: 301, endPoint y: 122, distance: 24.2
click at [301, 122] on div at bounding box center [270, 135] width 82 height 82
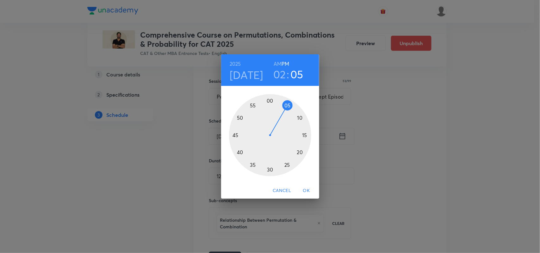
click at [305, 188] on span "OK" at bounding box center [306, 191] width 15 height 8
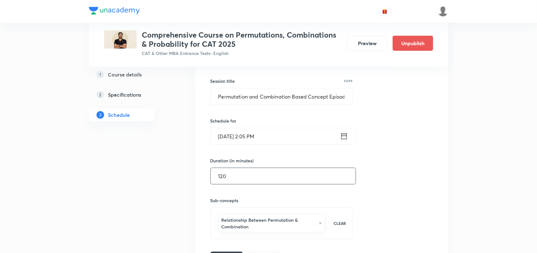
click at [255, 177] on input "120" at bounding box center [283, 176] width 145 height 16
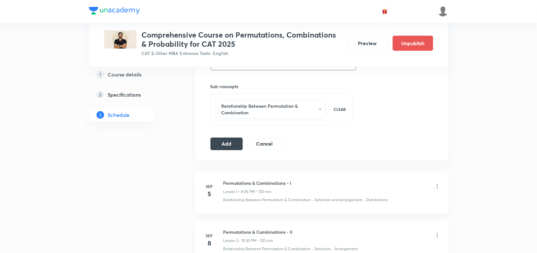
scroll to position [275, 0]
type input "110"
click at [231, 143] on button "Add" at bounding box center [226, 143] width 33 height 13
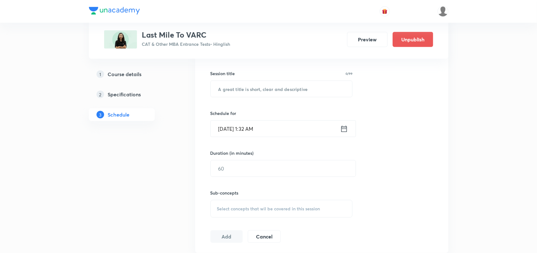
scroll to position [141, 0]
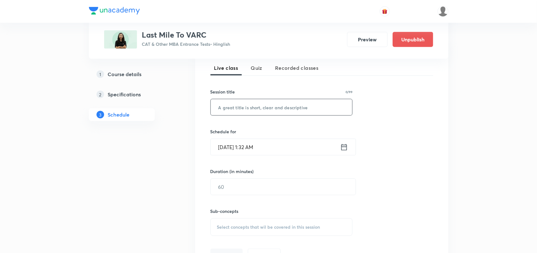
click at [249, 111] on input "text" at bounding box center [282, 107] width 142 height 16
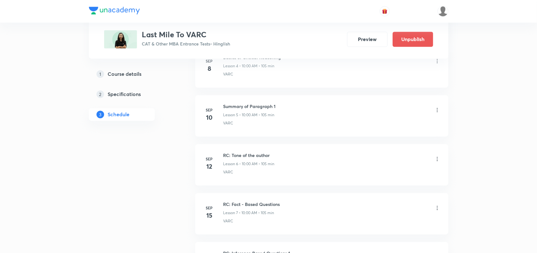
scroll to position [522, 0]
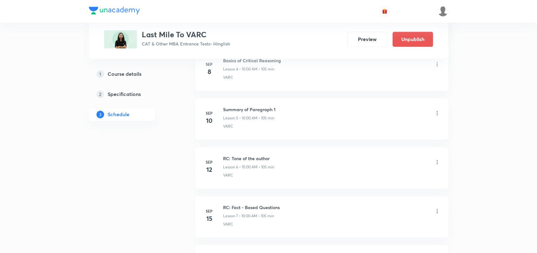
click at [249, 111] on h6 "Summary of Paragraph 1" at bounding box center [249, 110] width 53 height 7
copy h6 "Summary of Paragraph 1"
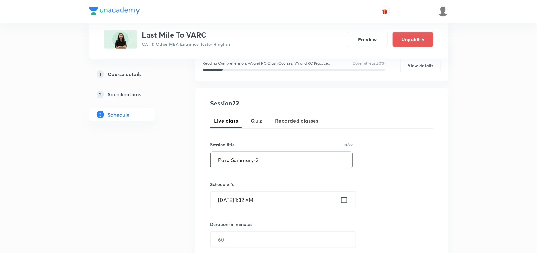
scroll to position [89, 0]
drag, startPoint x: 264, startPoint y: 157, endPoint x: 204, endPoint y: 158, distance: 60.1
click at [204, 158] on div "Session 22 Live class Quiz Recorded classes Session title 14/99 Para Summary-2 …" at bounding box center [321, 206] width 253 height 236
paste input "Summary of Paragraph 1"
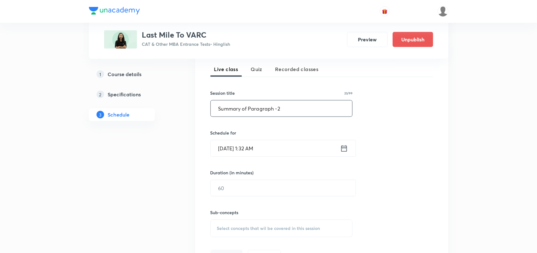
scroll to position [141, 0]
type input "Summary of Paragraph -2"
click at [344, 147] on icon at bounding box center [344, 147] width 8 height 9
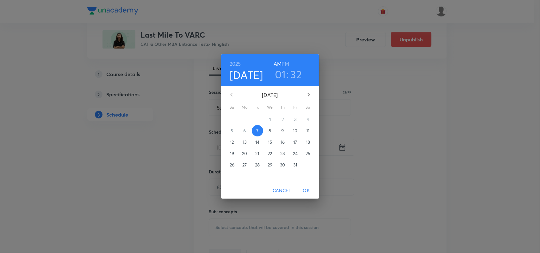
click at [282, 131] on p "9" at bounding box center [282, 131] width 3 height 6
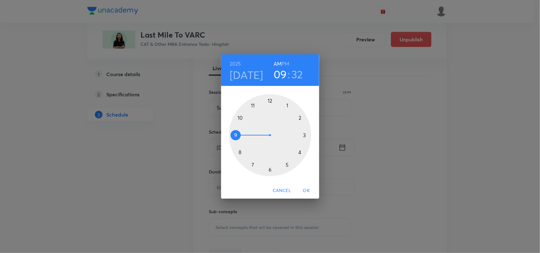
drag, startPoint x: 286, startPoint y: 104, endPoint x: 237, endPoint y: 133, distance: 57.3
click at [237, 133] on div at bounding box center [270, 135] width 82 height 82
click at [270, 101] on div at bounding box center [270, 135] width 82 height 82
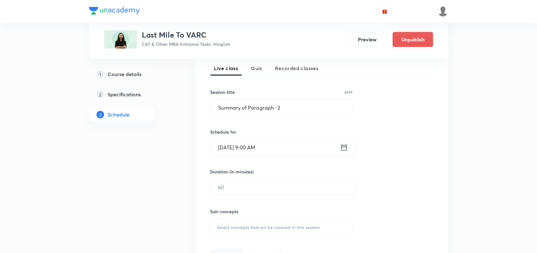
scroll to position [169, 0]
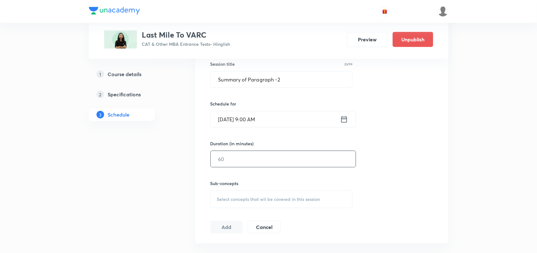
click at [261, 162] on input "text" at bounding box center [283, 159] width 145 height 16
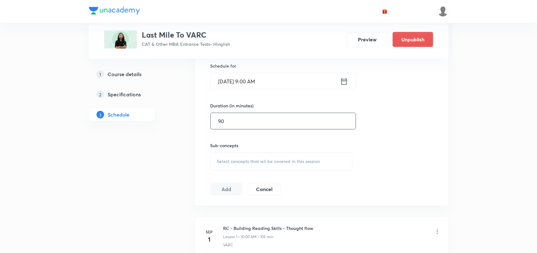
scroll to position [208, 0]
type input "90"
click at [261, 162] on span "Select concepts that wil be covered in this session" at bounding box center [268, 161] width 103 height 5
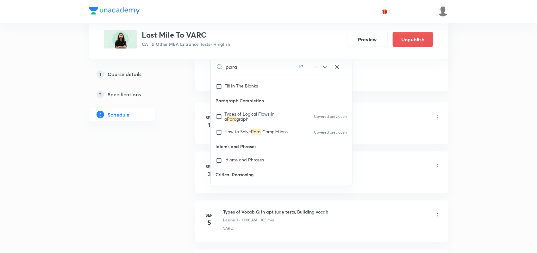
scroll to position [973, 0]
type input "para"
click at [245, 115] on span "Types of Logical Flows in a" at bounding box center [250, 116] width 50 height 11
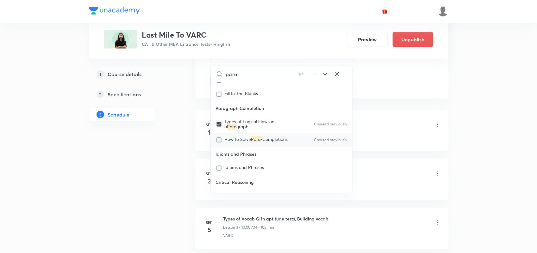
click at [261, 142] on span "-Completions" at bounding box center [274, 139] width 27 height 6
checkbox input "true"
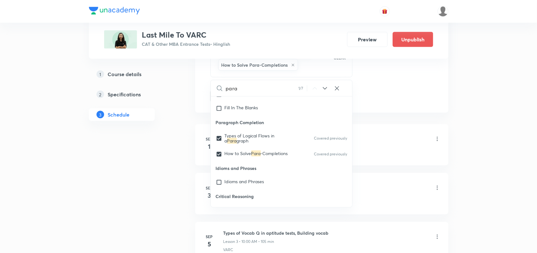
click at [251, 87] on input "para" at bounding box center [262, 88] width 72 height 16
type input "par"
checkbox input "true"
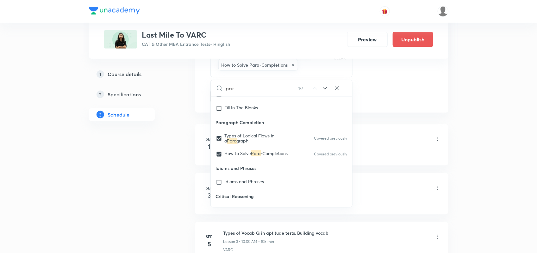
checkbox input "true"
type input "pa"
checkbox input "true"
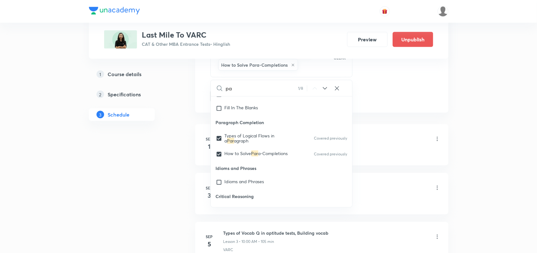
checkbox input "true"
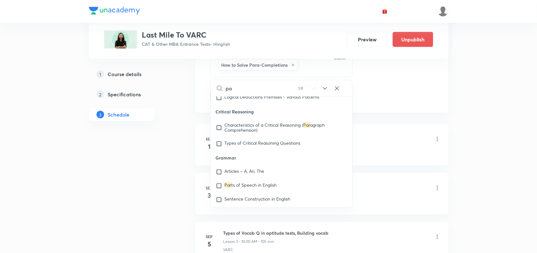
type input "p"
checkbox input "true"
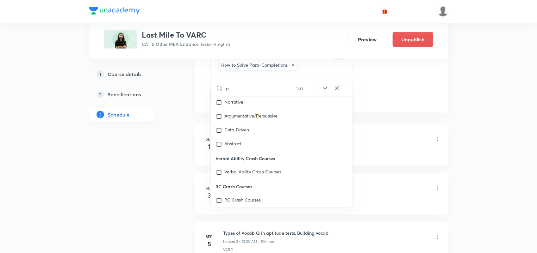
checkbox input "true"
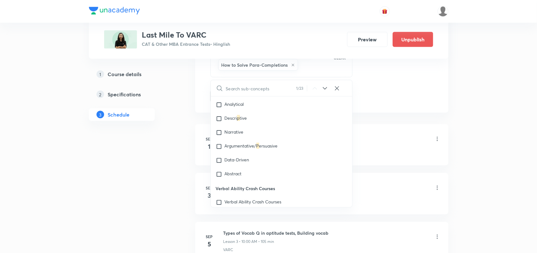
checkbox input "true"
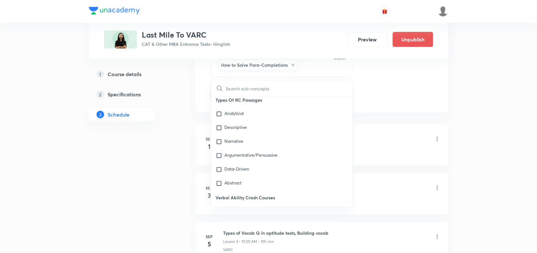
scroll to position [18, 0]
type input "s"
checkbox input "true"
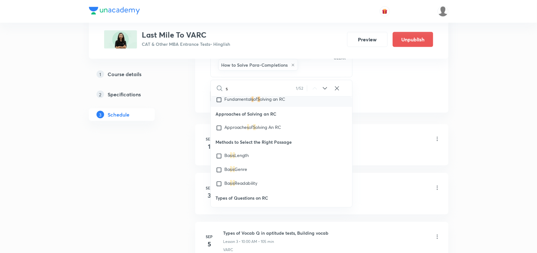
checkbox input "true"
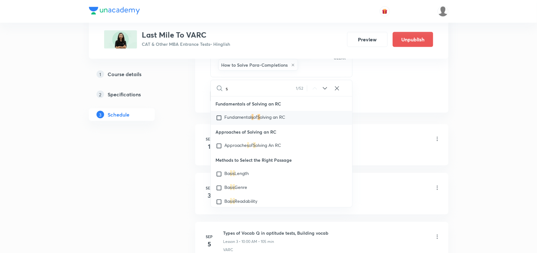
type input "su"
checkbox input "true"
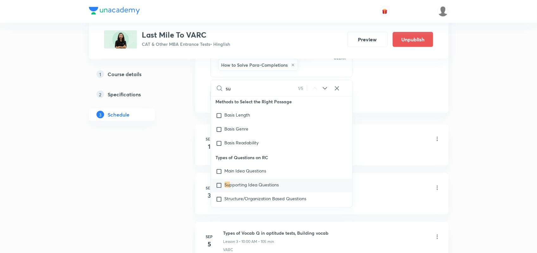
type input "sum"
checkbox input "true"
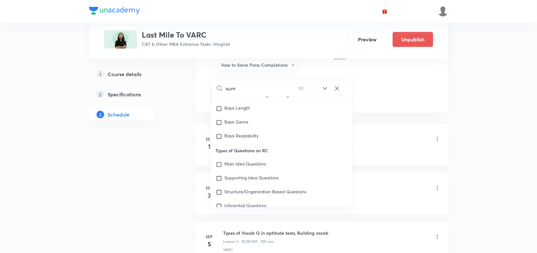
type input "summ"
checkbox input "true"
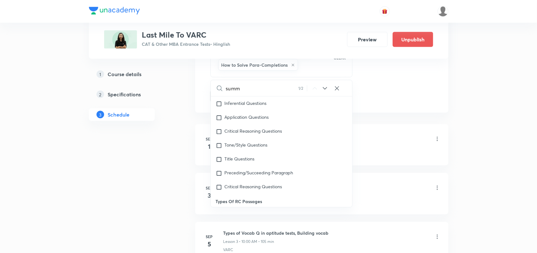
type input "summa"
checkbox input "true"
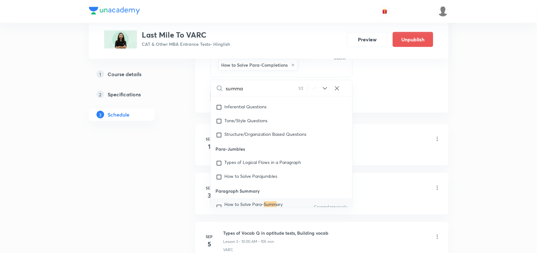
type input "summar"
checkbox input "true"
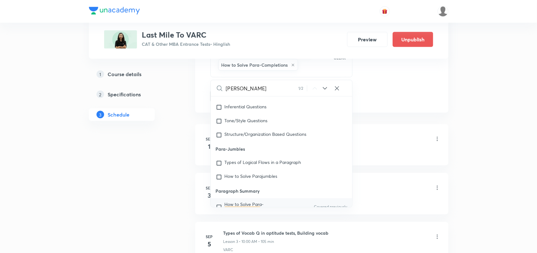
scroll to position [527, 0]
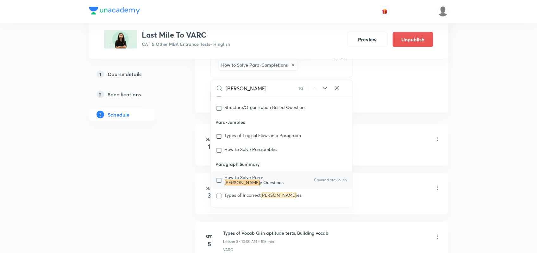
type input "summary"
checkbox input "true"
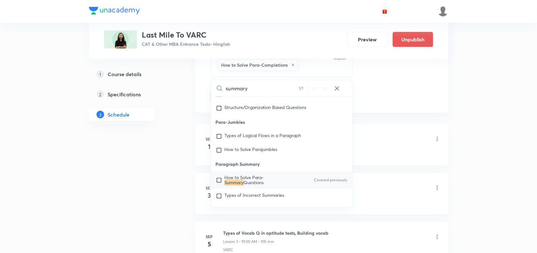
type input "summary"
click at [245, 179] on span "How to Solve Para-" at bounding box center [244, 178] width 39 height 6
checkbox input "true"
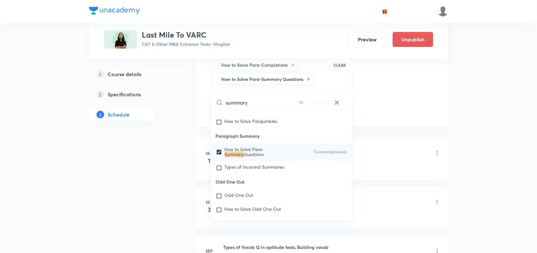
scroll to position [570, 0]
click at [245, 169] on span "Types of Incorrect Summaries" at bounding box center [255, 167] width 60 height 6
checkbox input "true"
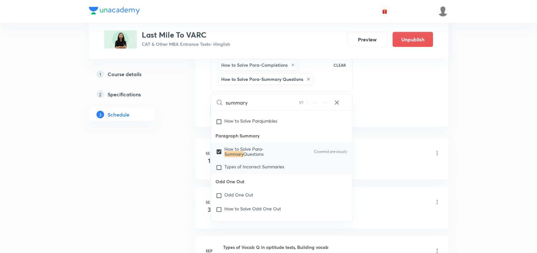
checkbox input "true"
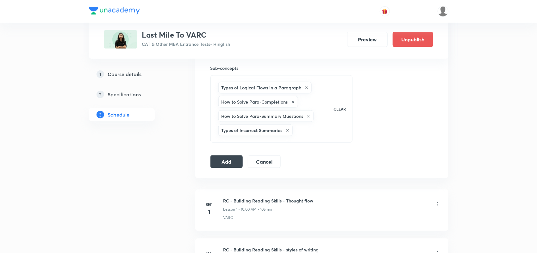
scroll to position [284, 0]
click at [305, 89] on icon at bounding box center [307, 89] width 4 height 4
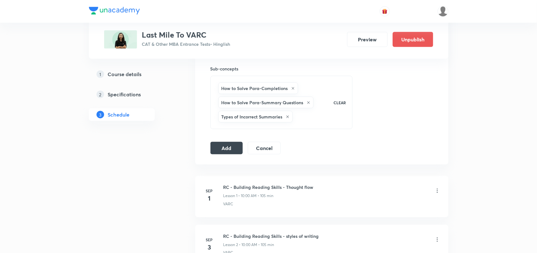
click at [293, 89] on icon at bounding box center [293, 88] width 3 height 3
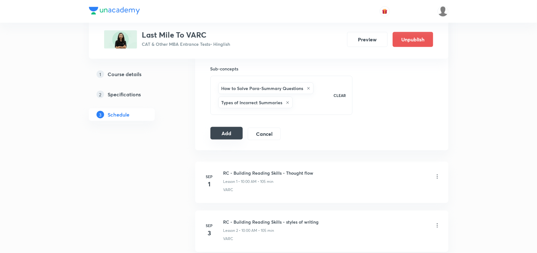
click at [235, 134] on button "Add" at bounding box center [226, 133] width 33 height 13
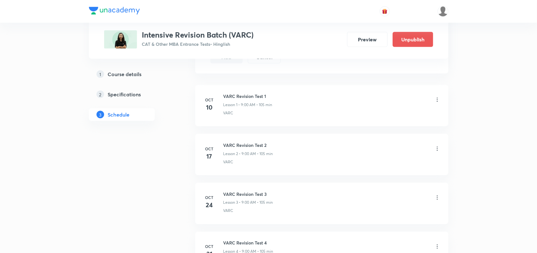
scroll to position [340, 0]
click at [173, 193] on div "1 Course details 2 Specifications 3 Schedule" at bounding box center [132, 68] width 86 height 603
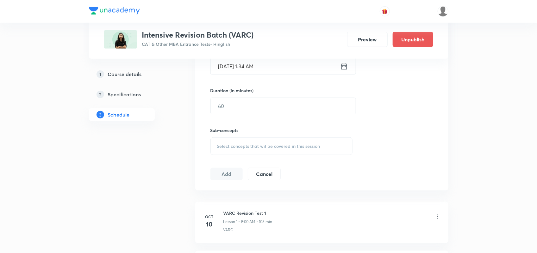
scroll to position [166, 0]
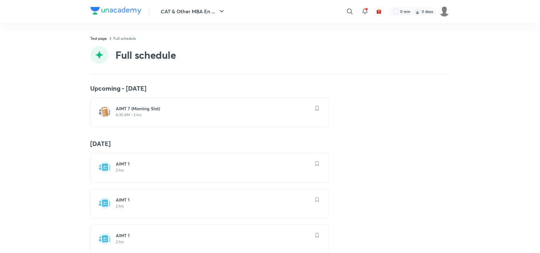
scroll to position [795, 0]
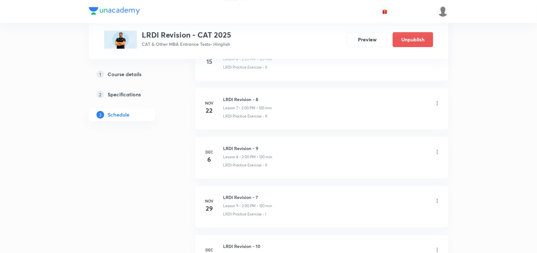
scroll to position [630, 0]
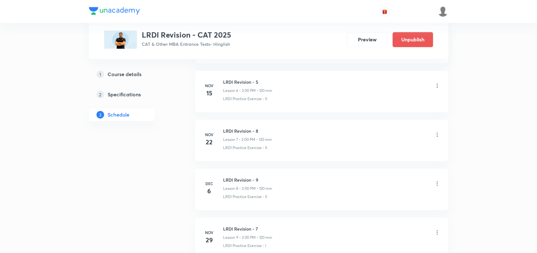
scroll to position [600, 0]
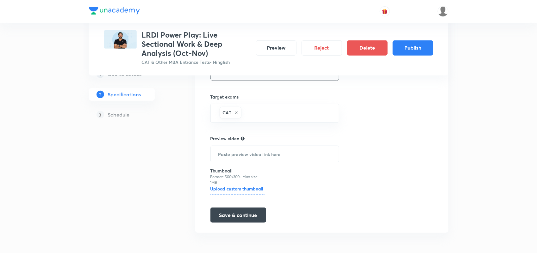
scroll to position [129, 0]
drag, startPoint x: 116, startPoint y: 115, endPoint x: 111, endPoint y: 107, distance: 10.3
click at [111, 107] on div "1 Course details 2 Specifications 3 Schedule" at bounding box center [132, 98] width 86 height 61
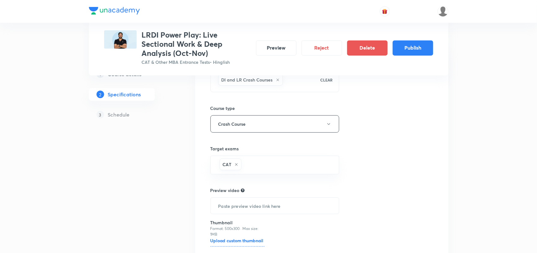
scroll to position [0, 0]
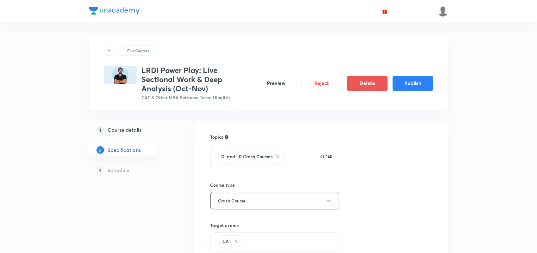
click at [127, 130] on h5 "Course details" at bounding box center [125, 130] width 34 height 8
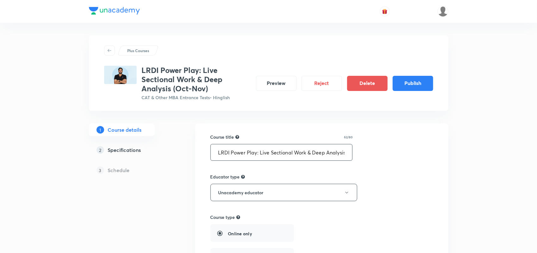
scroll to position [319, 0]
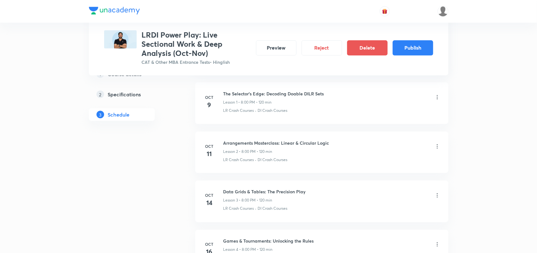
scroll to position [365, 0]
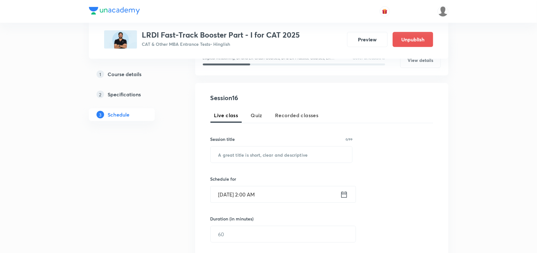
scroll to position [28, 0]
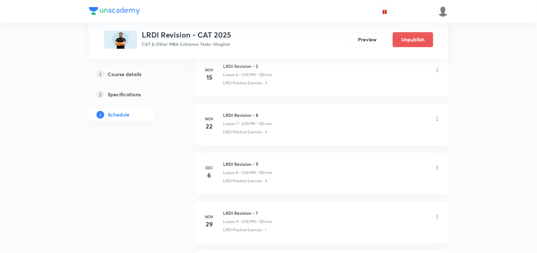
scroll to position [636, 0]
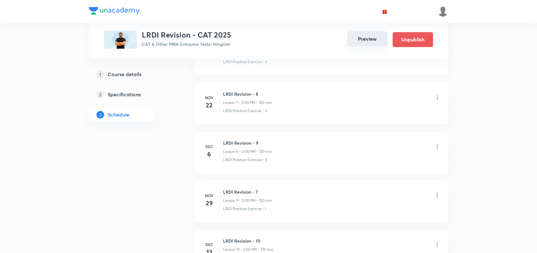
click at [367, 42] on button "Preview" at bounding box center [367, 38] width 40 height 15
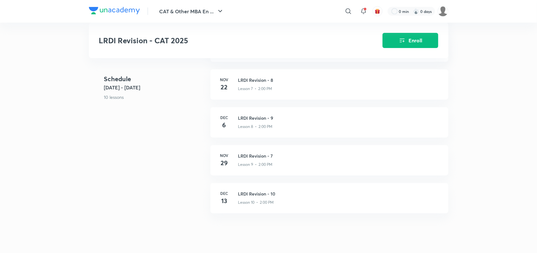
scroll to position [481, 0]
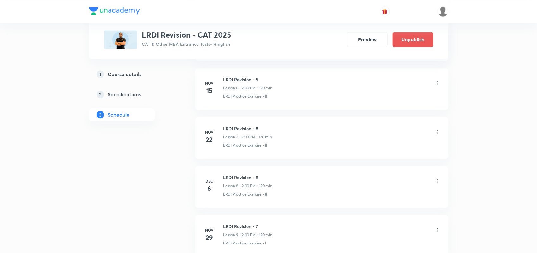
scroll to position [601, 0]
click at [437, 233] on icon at bounding box center [437, 230] width 6 height 6
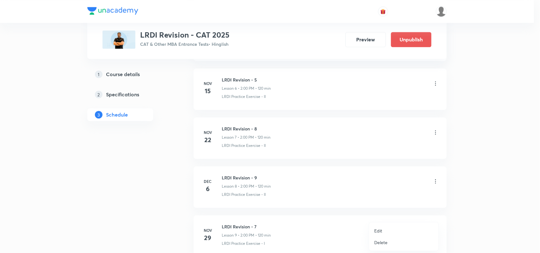
click at [380, 231] on p "Edit" at bounding box center [378, 231] width 8 height 7
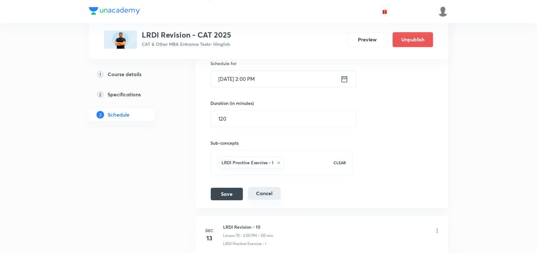
click at [271, 195] on button "Cancel" at bounding box center [264, 193] width 33 height 13
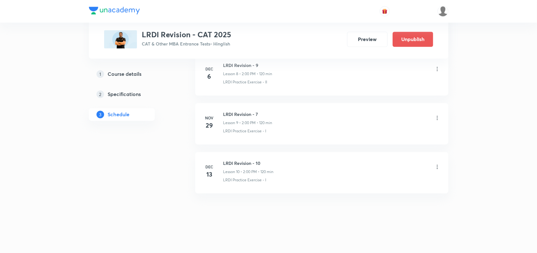
scroll to position [505, 0]
click at [438, 167] on icon at bounding box center [437, 167] width 6 height 6
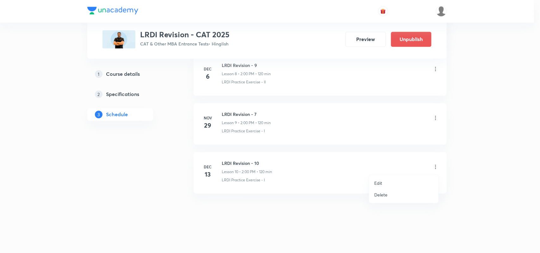
click at [381, 183] on p "Edit" at bounding box center [378, 183] width 8 height 7
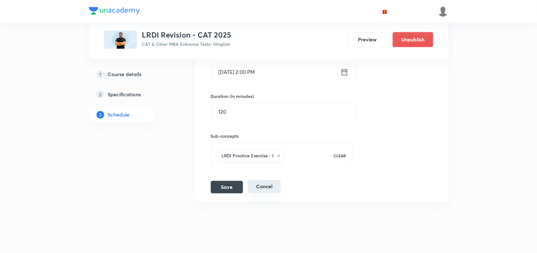
click at [277, 189] on button "Cancel" at bounding box center [264, 186] width 33 height 13
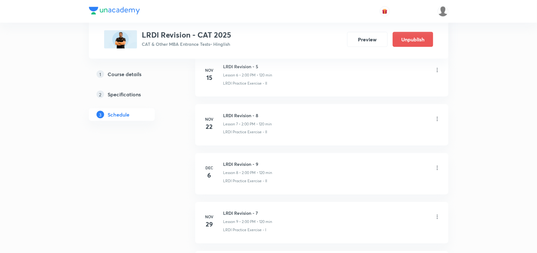
scroll to position [401, 0]
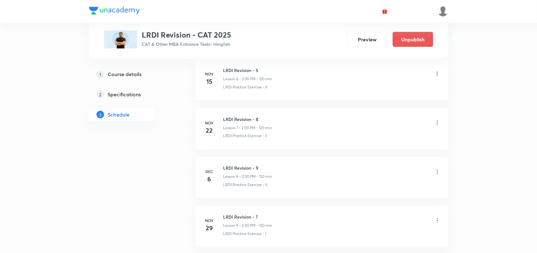
click at [437, 173] on icon at bounding box center [437, 172] width 6 height 6
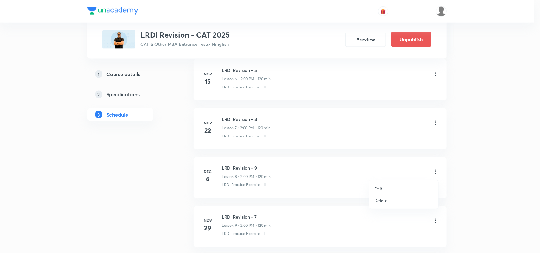
click at [391, 189] on li "Edit" at bounding box center [403, 189] width 69 height 12
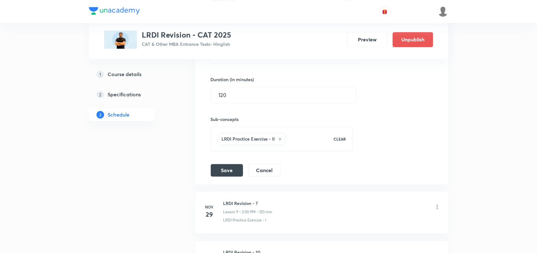
scroll to position [577, 0]
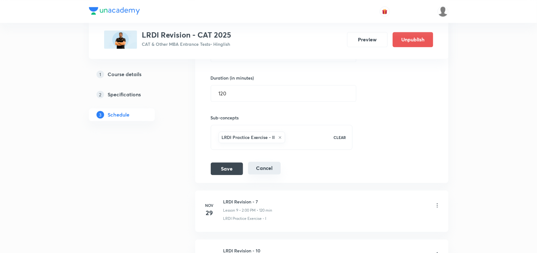
click at [274, 171] on button "Cancel" at bounding box center [264, 168] width 33 height 13
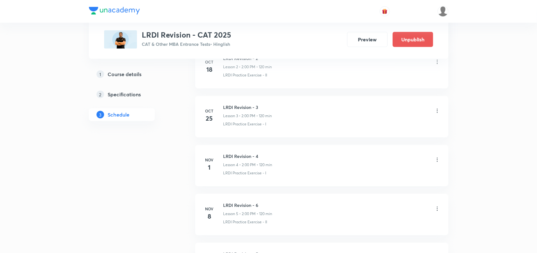
scroll to position [0, 0]
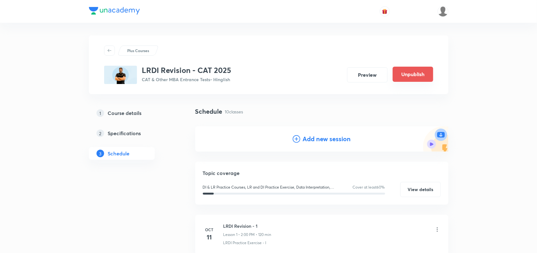
click at [411, 77] on button "Unpublish" at bounding box center [413, 74] width 40 height 15
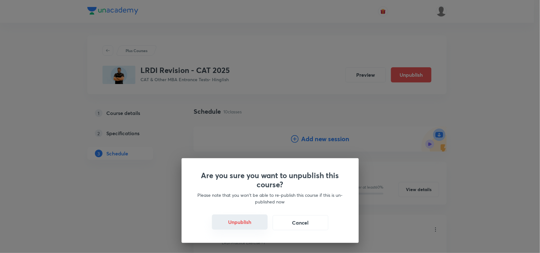
click at [241, 220] on button "Unpublish" at bounding box center [240, 222] width 56 height 15
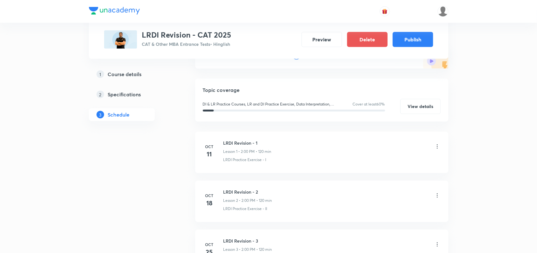
scroll to position [7, 0]
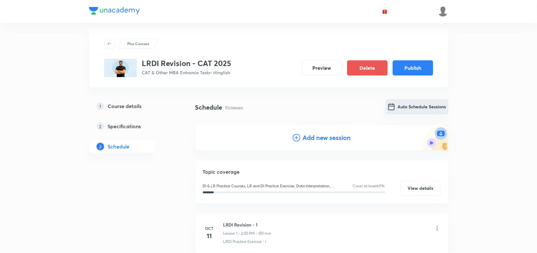
click at [422, 106] on button "Auto Schedule Sessions" at bounding box center [416, 106] width 63 height 15
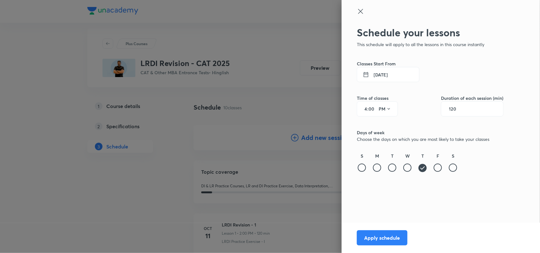
click at [388, 73] on button "7 Oct 2025" at bounding box center [388, 74] width 63 height 15
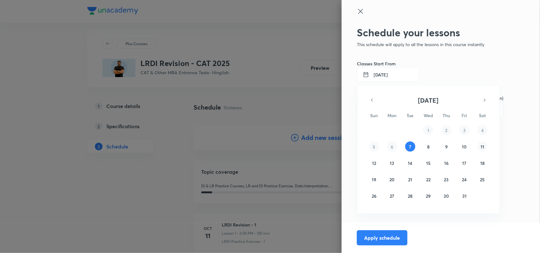
click at [481, 150] on button "11" at bounding box center [482, 147] width 10 height 10
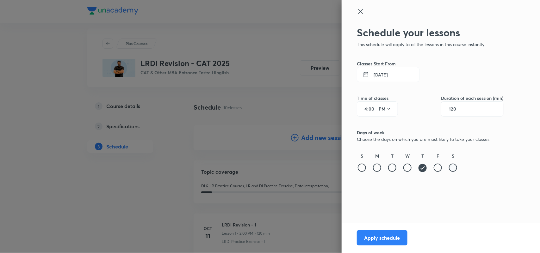
click at [453, 168] on div at bounding box center [453, 168] width 8 height 8
click at [422, 172] on icon at bounding box center [423, 168] width 8 height 8
click at [377, 204] on div "Schedule your lessons This schedule will apply to all the lessons in this cours…" at bounding box center [430, 116] width 147 height 178
click at [366, 109] on input "4" at bounding box center [364, 109] width 8 height 5
type input "2"
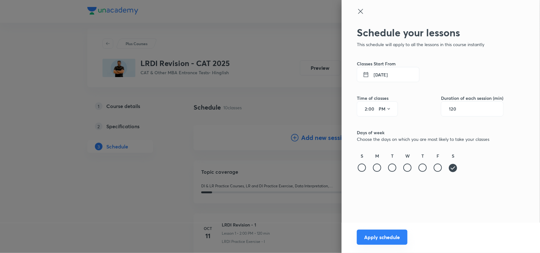
click at [371, 235] on button "Apply schedule" at bounding box center [382, 237] width 51 height 15
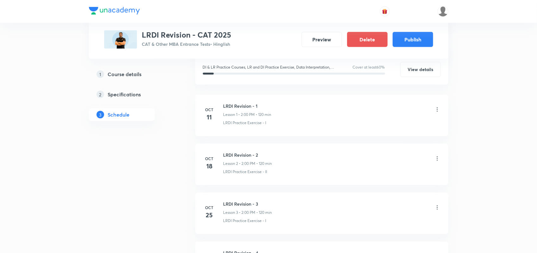
scroll to position [0, 0]
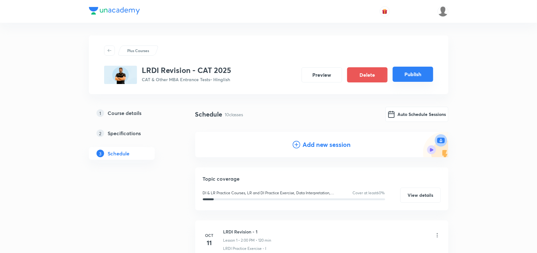
click at [414, 76] on button "Publish" at bounding box center [413, 74] width 40 height 15
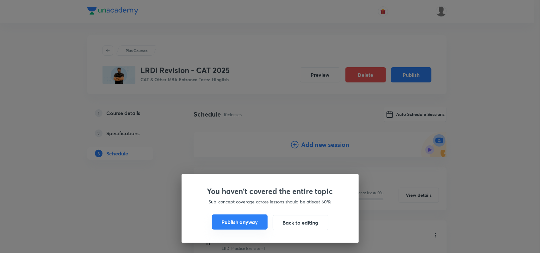
click at [245, 219] on button "Publish anyway" at bounding box center [240, 222] width 56 height 15
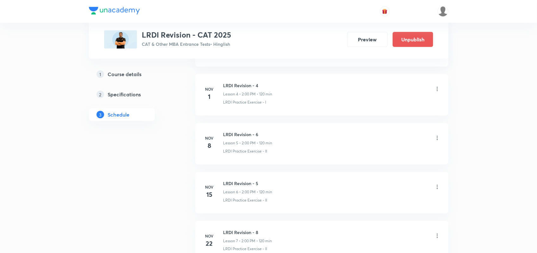
scroll to position [288, 0]
click at [437, 138] on icon at bounding box center [437, 138] width 1 height 4
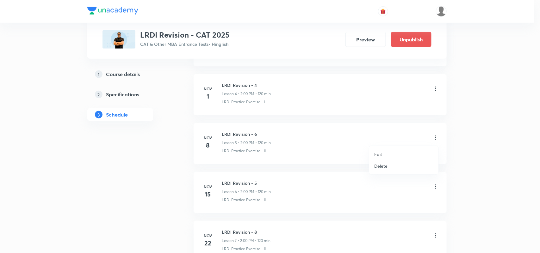
click at [382, 152] on p "Edit" at bounding box center [378, 154] width 8 height 7
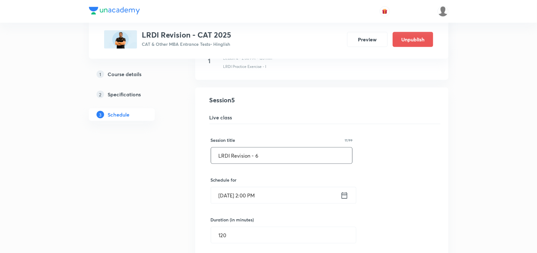
click at [317, 162] on input "LRDI Revision - 6" at bounding box center [281, 156] width 141 height 16
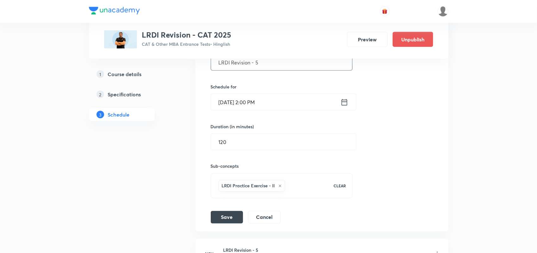
scroll to position [394, 0]
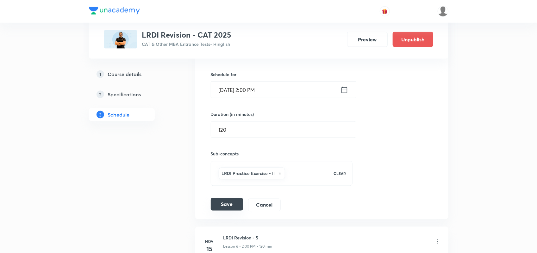
type input "LRDI Revision - 5"
click at [228, 209] on button "Save" at bounding box center [227, 204] width 32 height 13
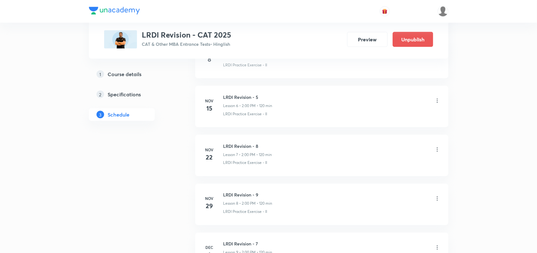
scroll to position [374, 0]
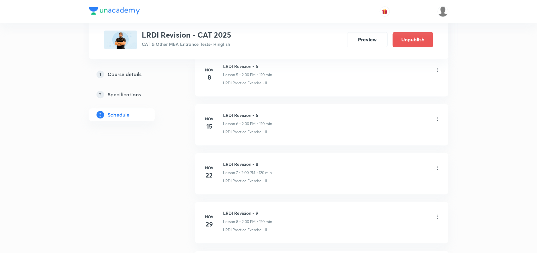
scroll to position [568, 0]
click at [438, 117] on icon at bounding box center [437, 117] width 6 height 6
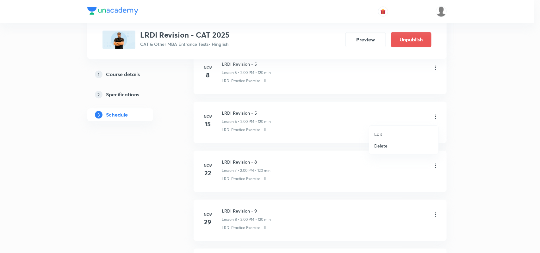
click at [388, 128] on li "Edit" at bounding box center [403, 134] width 69 height 12
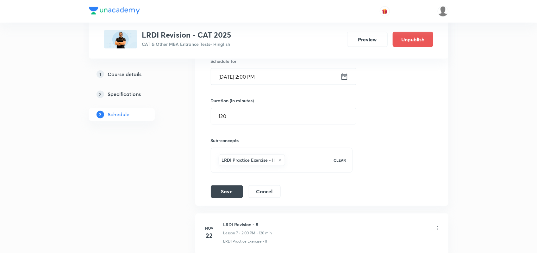
scroll to position [429, 0]
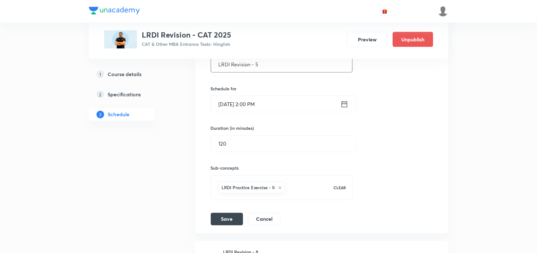
click at [276, 59] on input "LRDI Revision - 5" at bounding box center [281, 64] width 141 height 16
type input "LRDI Revision - 6"
click at [228, 223] on button "Save" at bounding box center [227, 219] width 32 height 13
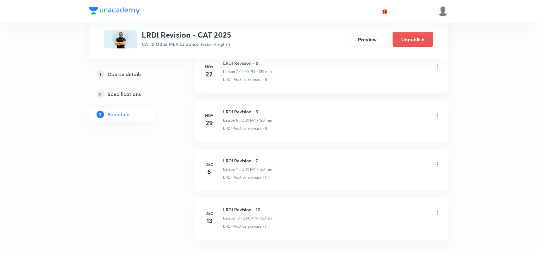
scroll to position [428, 0]
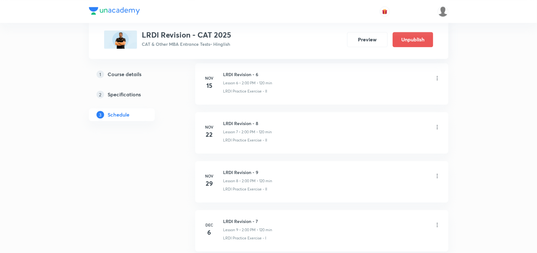
scroll to position [610, 0]
click at [436, 125] on icon at bounding box center [437, 124] width 6 height 6
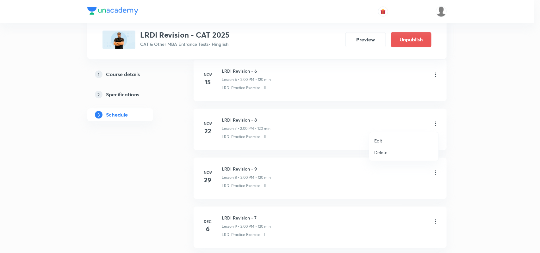
click at [388, 136] on li "Edit" at bounding box center [403, 141] width 69 height 12
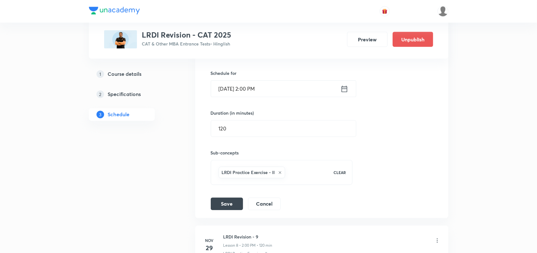
scroll to position [493, 0]
click at [349, 88] on div "[DATE] 2:00 PM ​" at bounding box center [284, 89] width 146 height 17
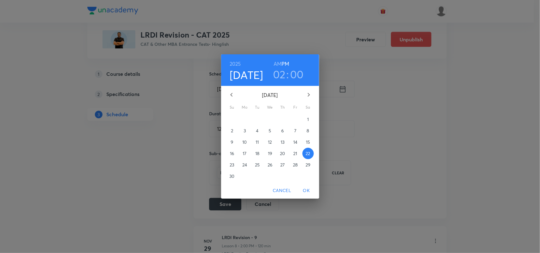
click at [390, 80] on div "[DATE] 02 : 00 AM PM [DATE] Su Mo Tu We Th Fr Sa 26 27 28 29 30 31 1 2 3 4 5 6 …" at bounding box center [270, 126] width 540 height 253
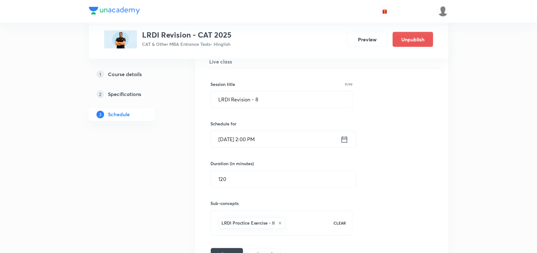
scroll to position [416, 0]
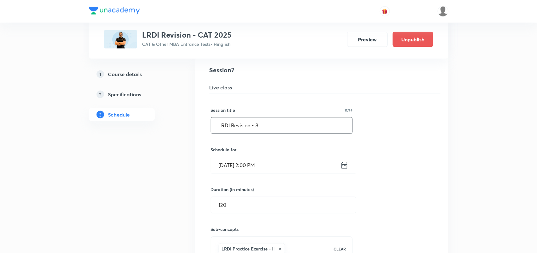
click at [273, 132] on input "LRDI Revision - 8" at bounding box center [281, 126] width 141 height 16
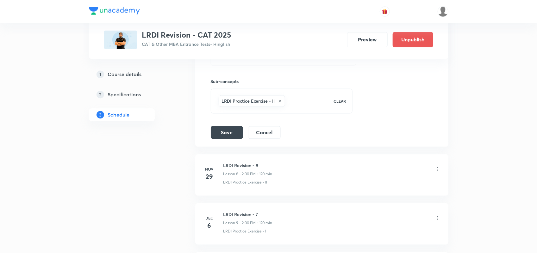
scroll to position [576, 0]
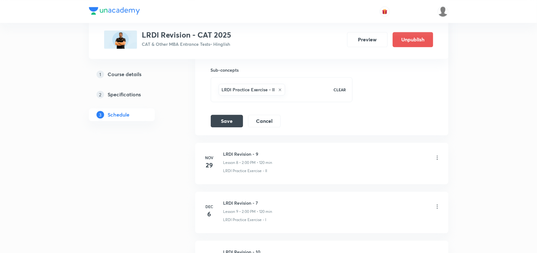
type input "LRDI Revision - 7"
click at [229, 134] on li "LRDI Revision - 8 Lesson 7 LRDI Practice Exercise - II Session 7 Live class Ses…" at bounding box center [321, 17] width 253 height 238
click at [227, 121] on button "Save" at bounding box center [227, 120] width 32 height 13
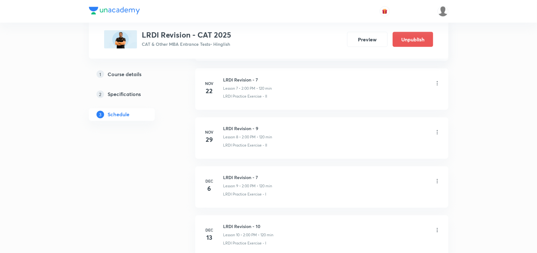
scroll to position [441, 0]
click at [439, 130] on icon at bounding box center [437, 132] width 6 height 6
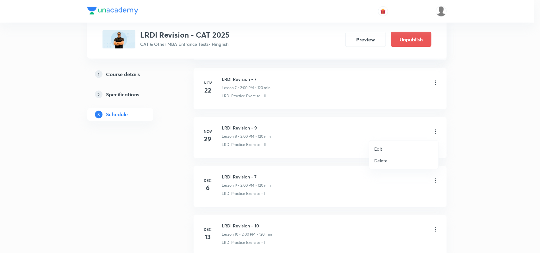
click at [386, 145] on li "Edit" at bounding box center [403, 149] width 69 height 12
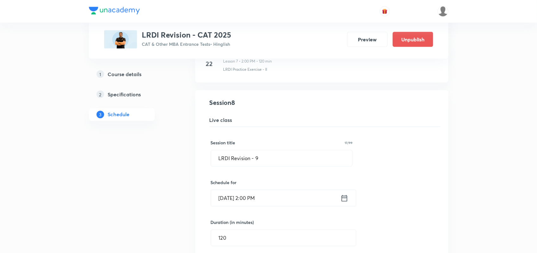
scroll to position [432, 0]
click at [304, 152] on input "LRDI Revision - 9" at bounding box center [281, 159] width 141 height 16
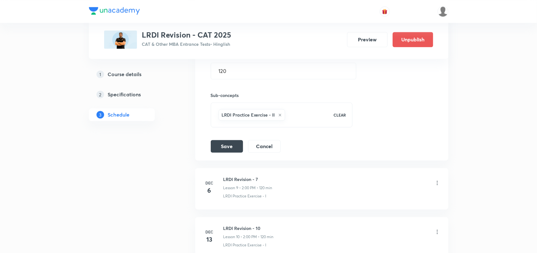
scroll to position [605, 0]
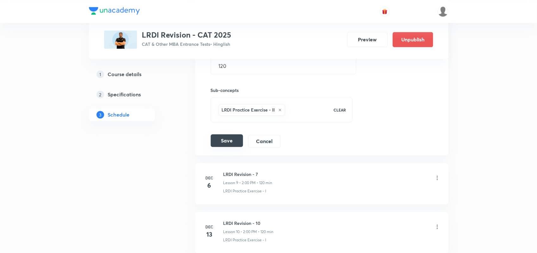
type input "LRDI Revision - 8"
click at [238, 143] on button "Save" at bounding box center [227, 140] width 32 height 13
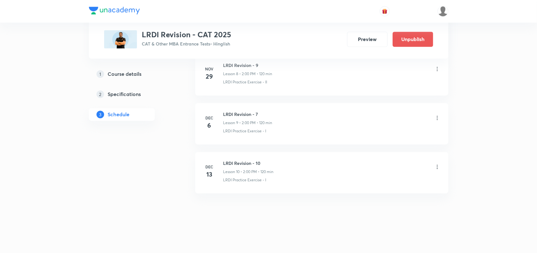
scroll to position [505, 0]
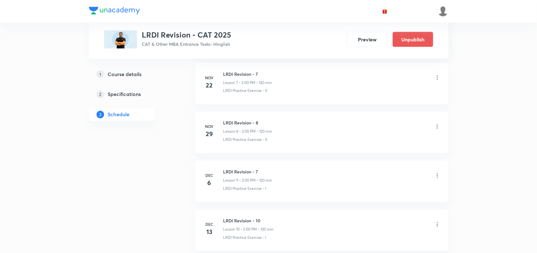
scroll to position [446, 0]
click at [437, 127] on icon at bounding box center [437, 127] width 6 height 6
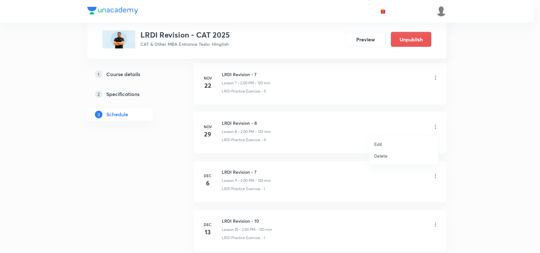
click at [379, 158] on p "Delete" at bounding box center [380, 156] width 13 height 7
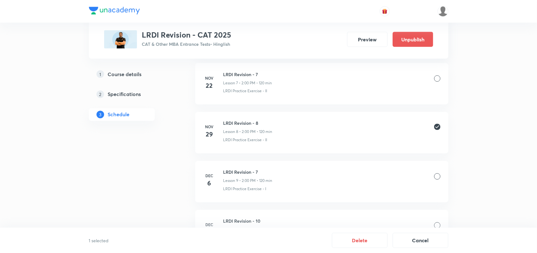
click at [436, 176] on div at bounding box center [437, 177] width 6 height 6
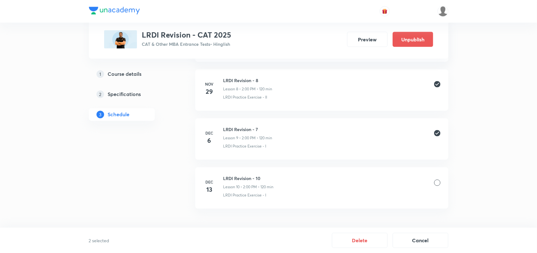
scroll to position [489, 0]
click at [439, 183] on div at bounding box center [437, 182] width 6 height 6
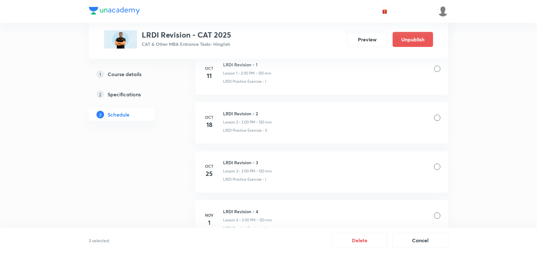
scroll to position [162, 0]
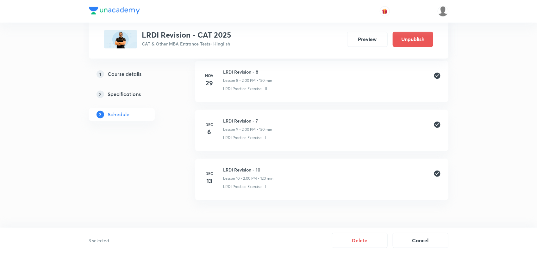
scroll to position [504, 0]
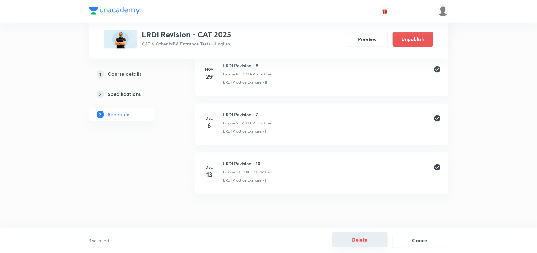
click at [367, 241] on button "Delete" at bounding box center [360, 240] width 56 height 15
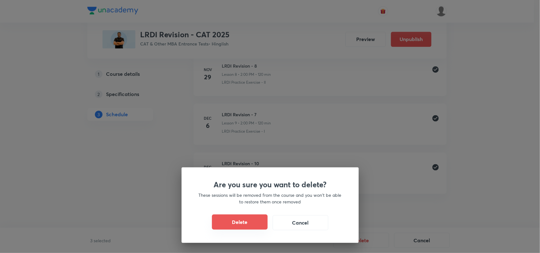
click at [244, 222] on button "Delete" at bounding box center [240, 222] width 56 height 15
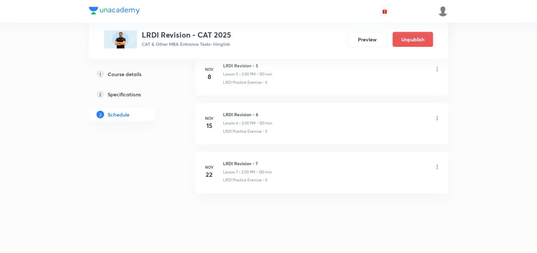
scroll to position [353, 0]
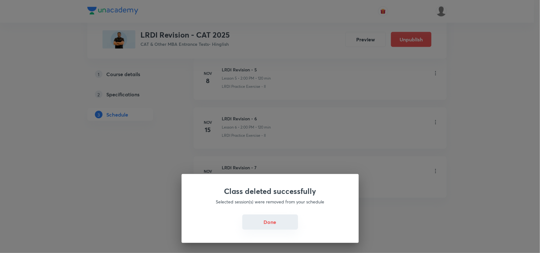
click at [285, 220] on button "Done" at bounding box center [270, 222] width 56 height 15
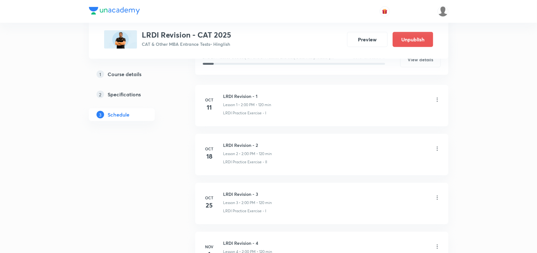
scroll to position [0, 0]
